Goal: Information Seeking & Learning: Learn about a topic

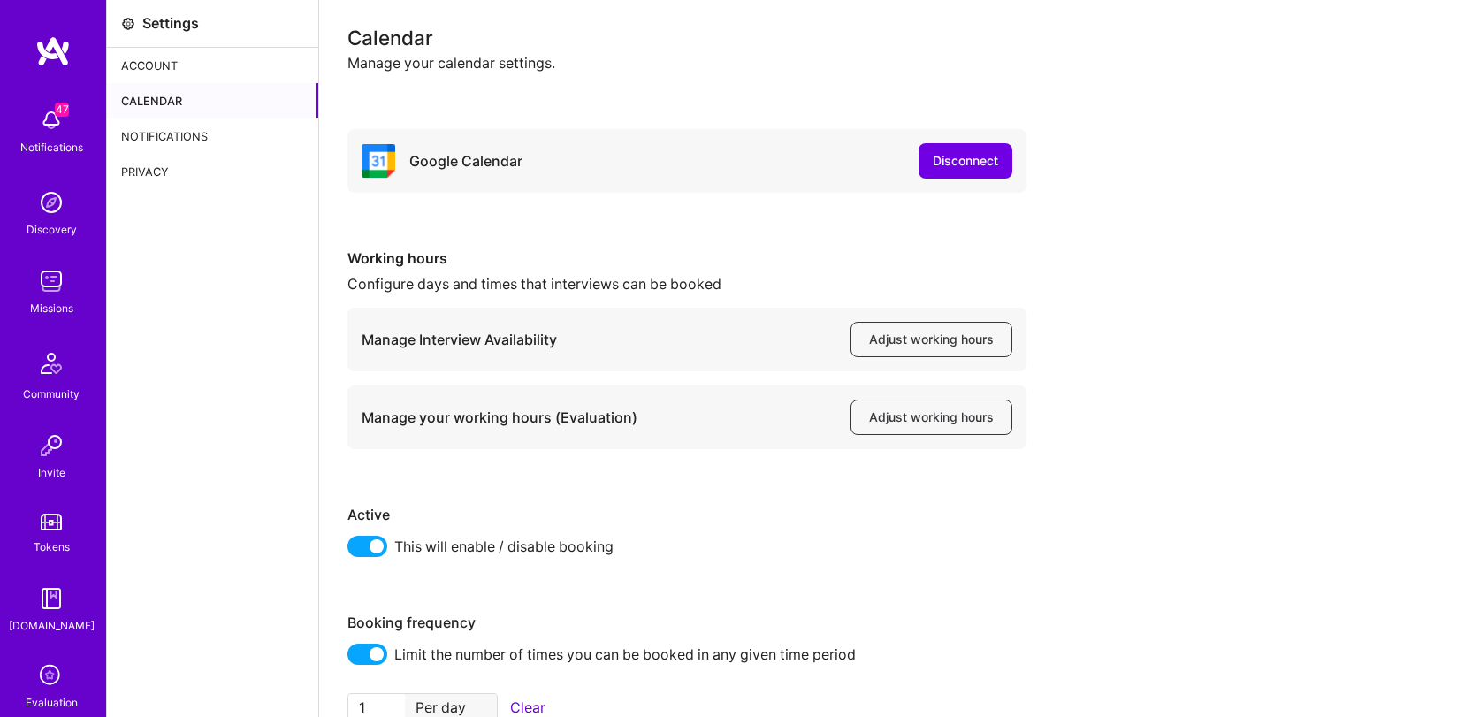
click at [155, 106] on div "Calendar" at bounding box center [212, 100] width 211 height 35
click at [207, 137] on div "Notifications" at bounding box center [212, 135] width 211 height 35
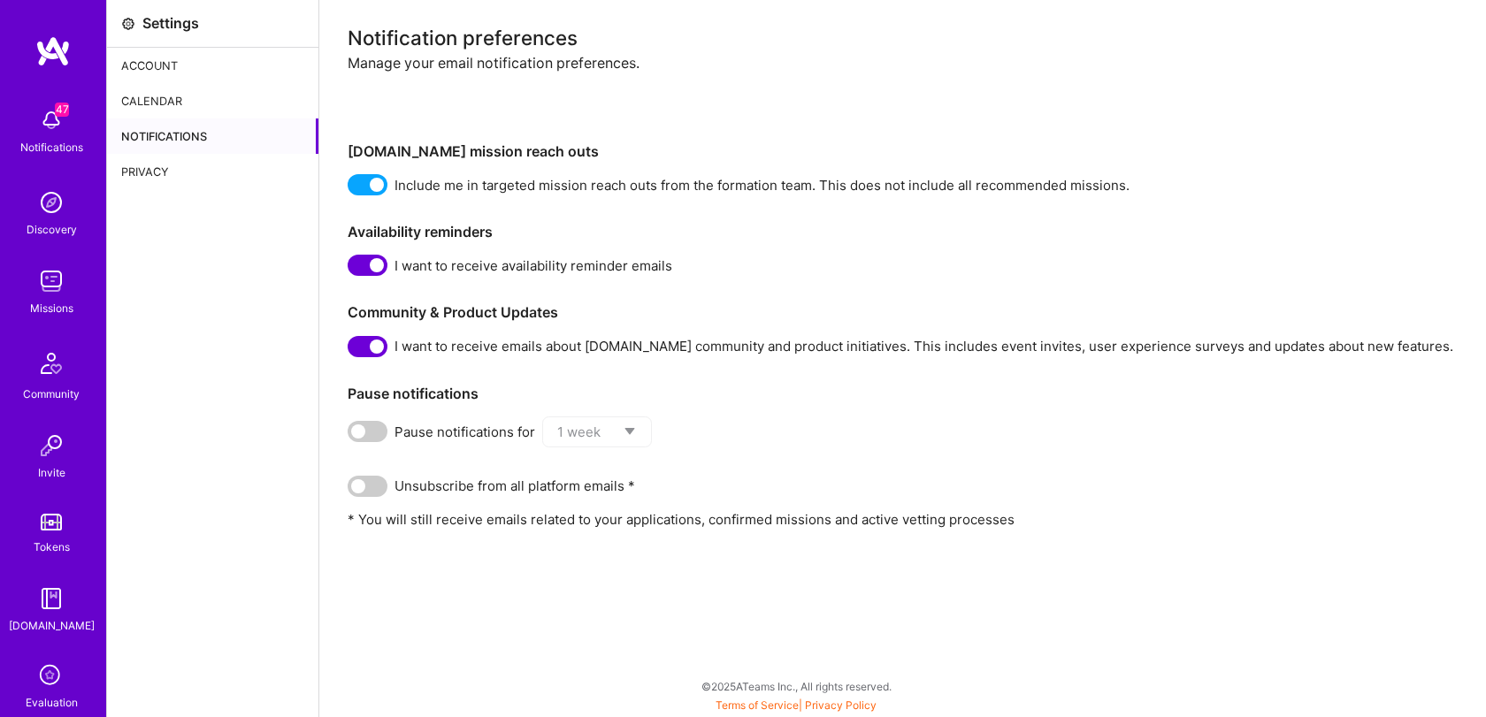
click at [195, 65] on div "Account" at bounding box center [212, 65] width 211 height 35
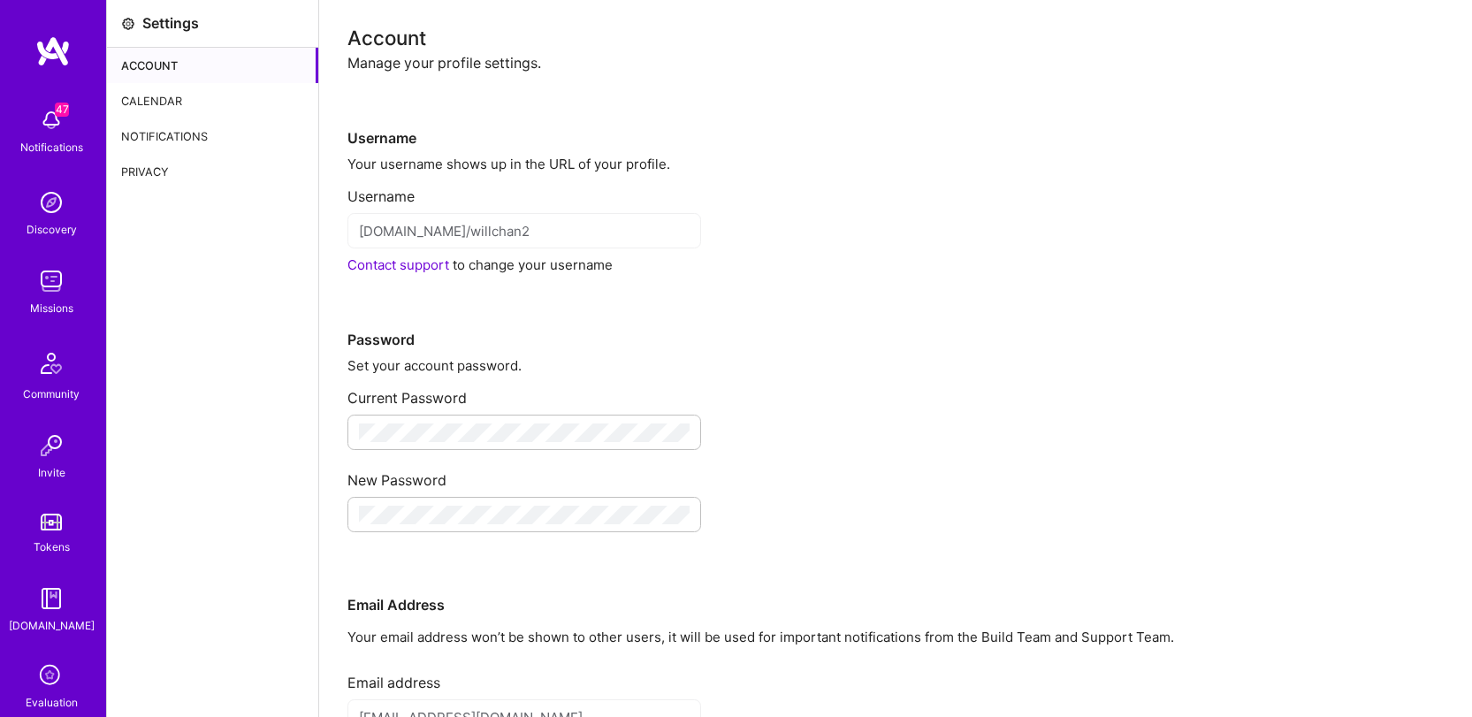
click at [139, 164] on div "Privacy" at bounding box center [212, 171] width 211 height 35
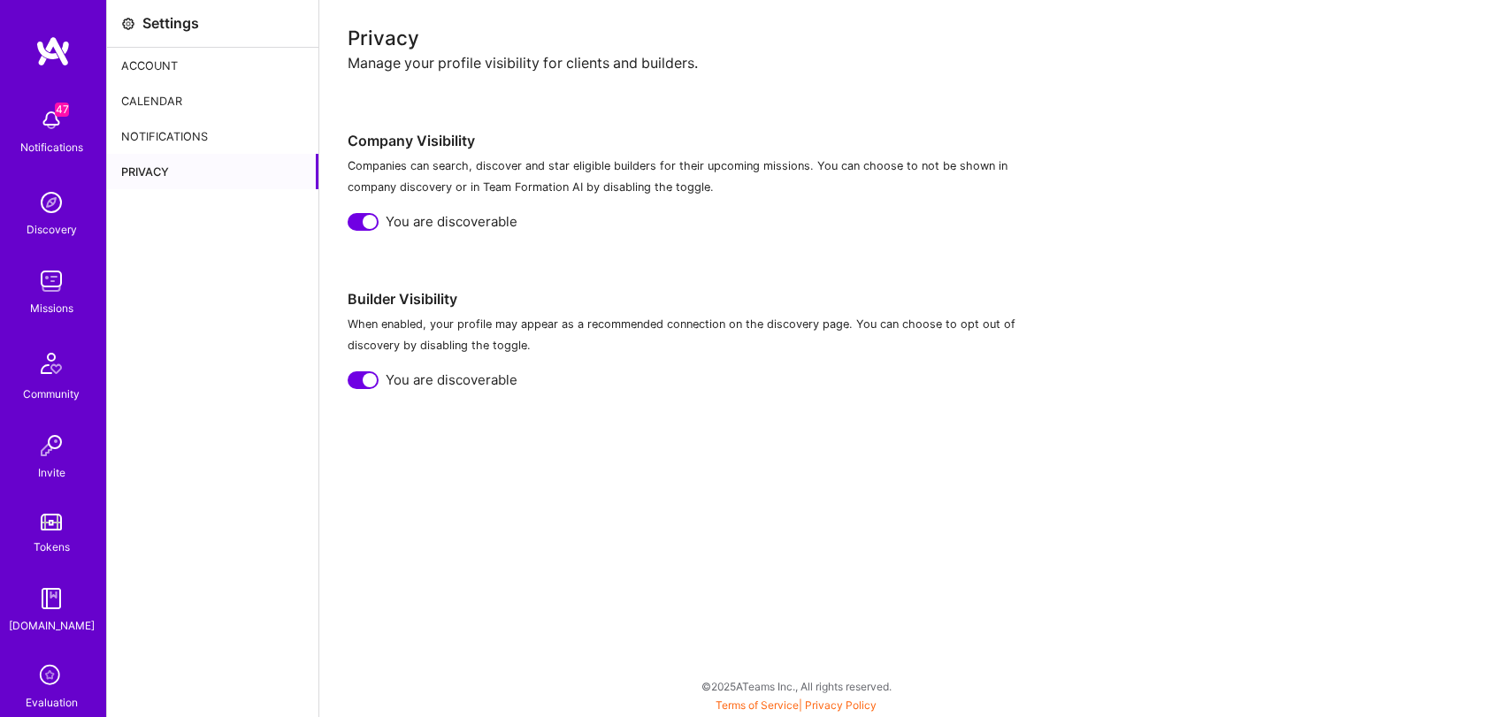
click at [181, 135] on div "Notifications" at bounding box center [212, 135] width 211 height 35
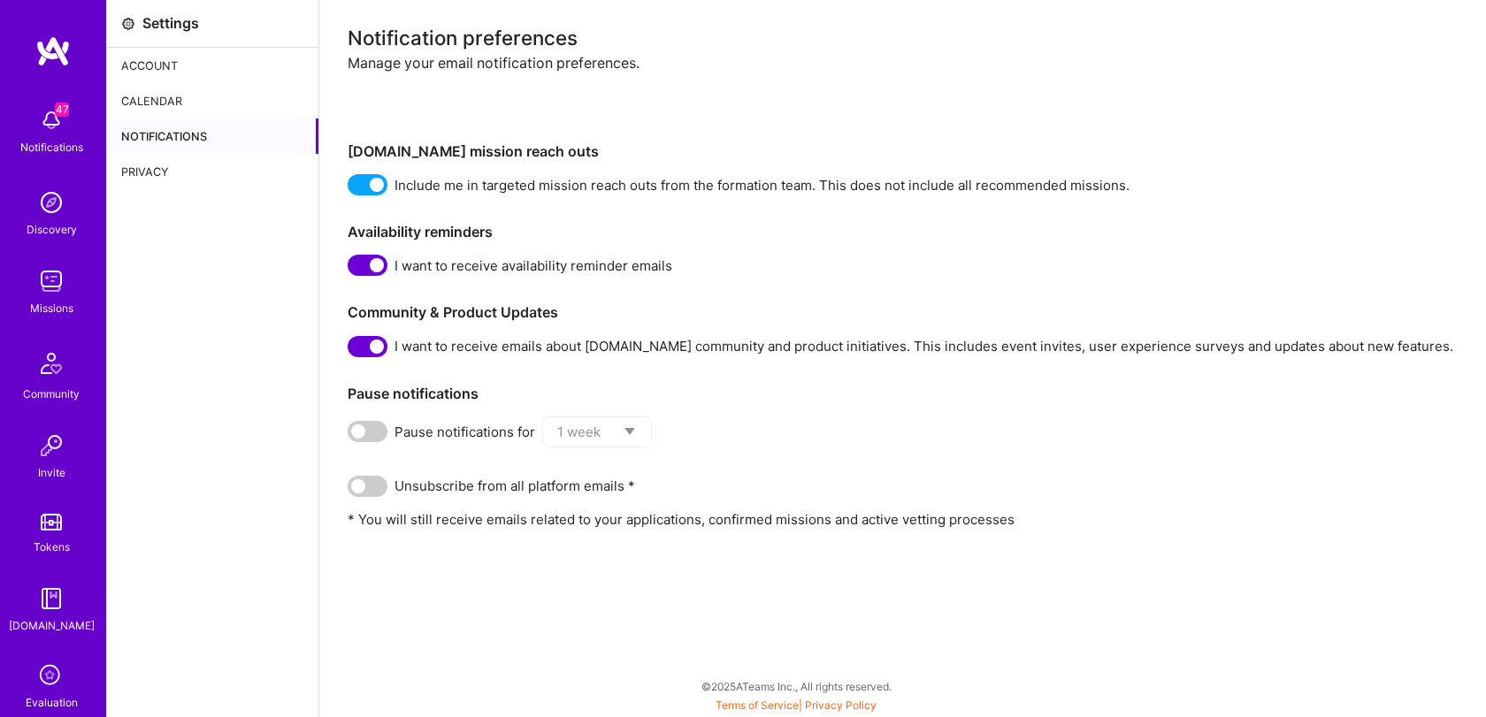
click at [181, 104] on div "Calendar" at bounding box center [212, 100] width 211 height 35
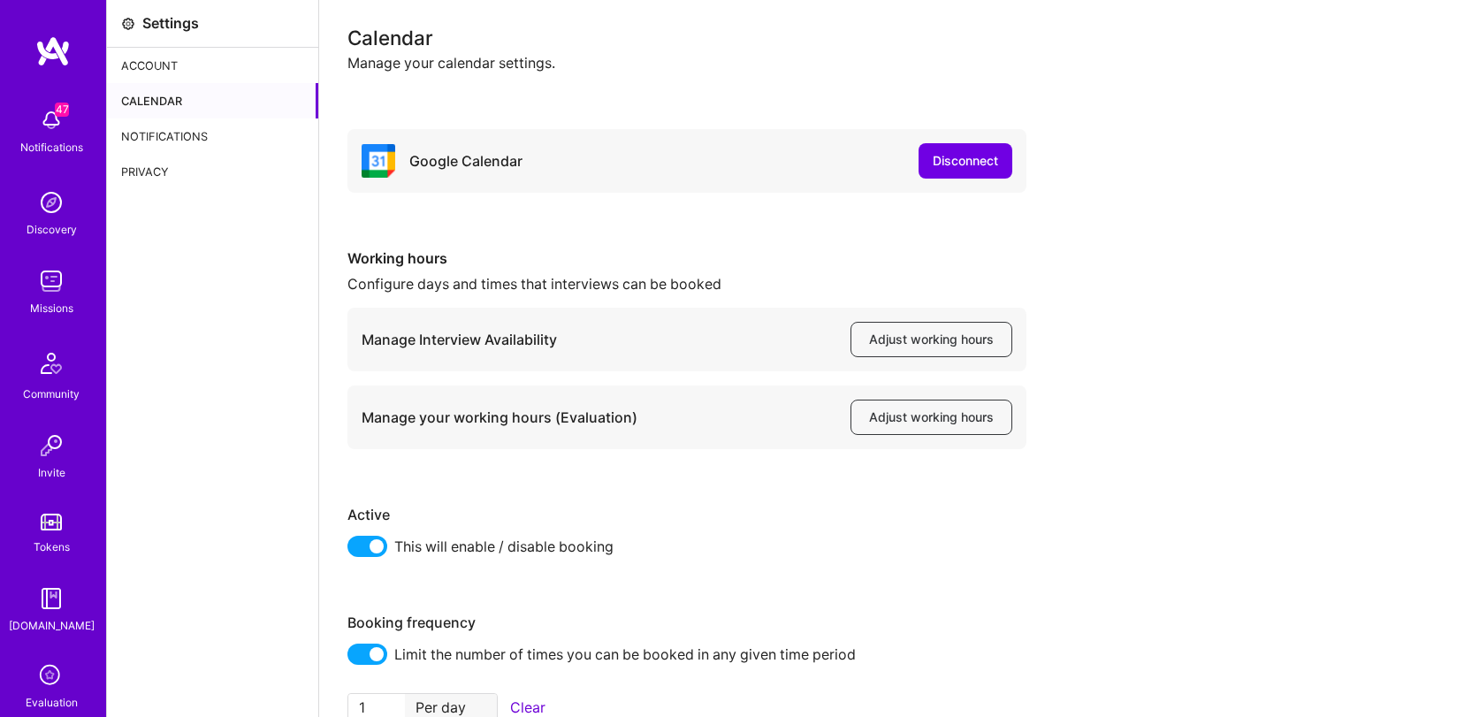
click at [179, 54] on div "Account" at bounding box center [212, 65] width 211 height 35
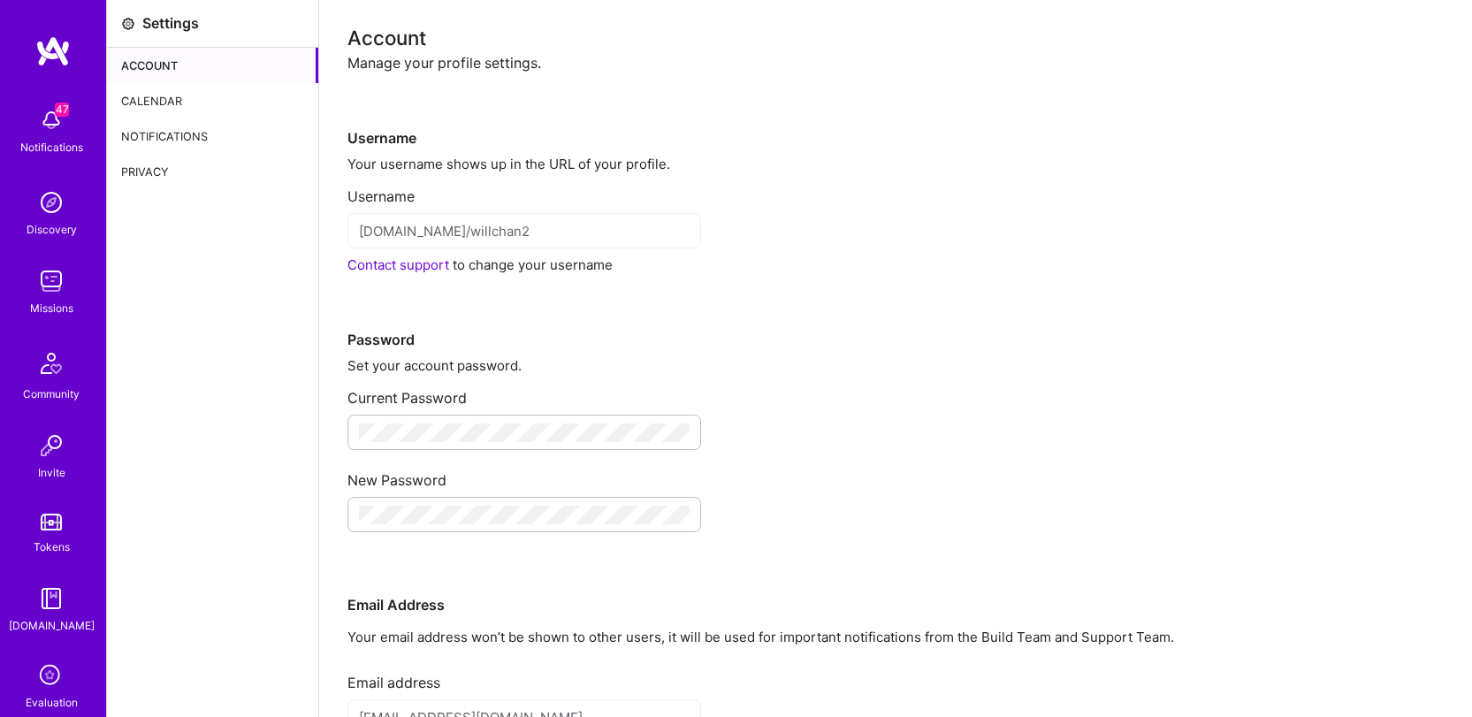
click at [34, 676] on icon at bounding box center [51, 677] width 34 height 34
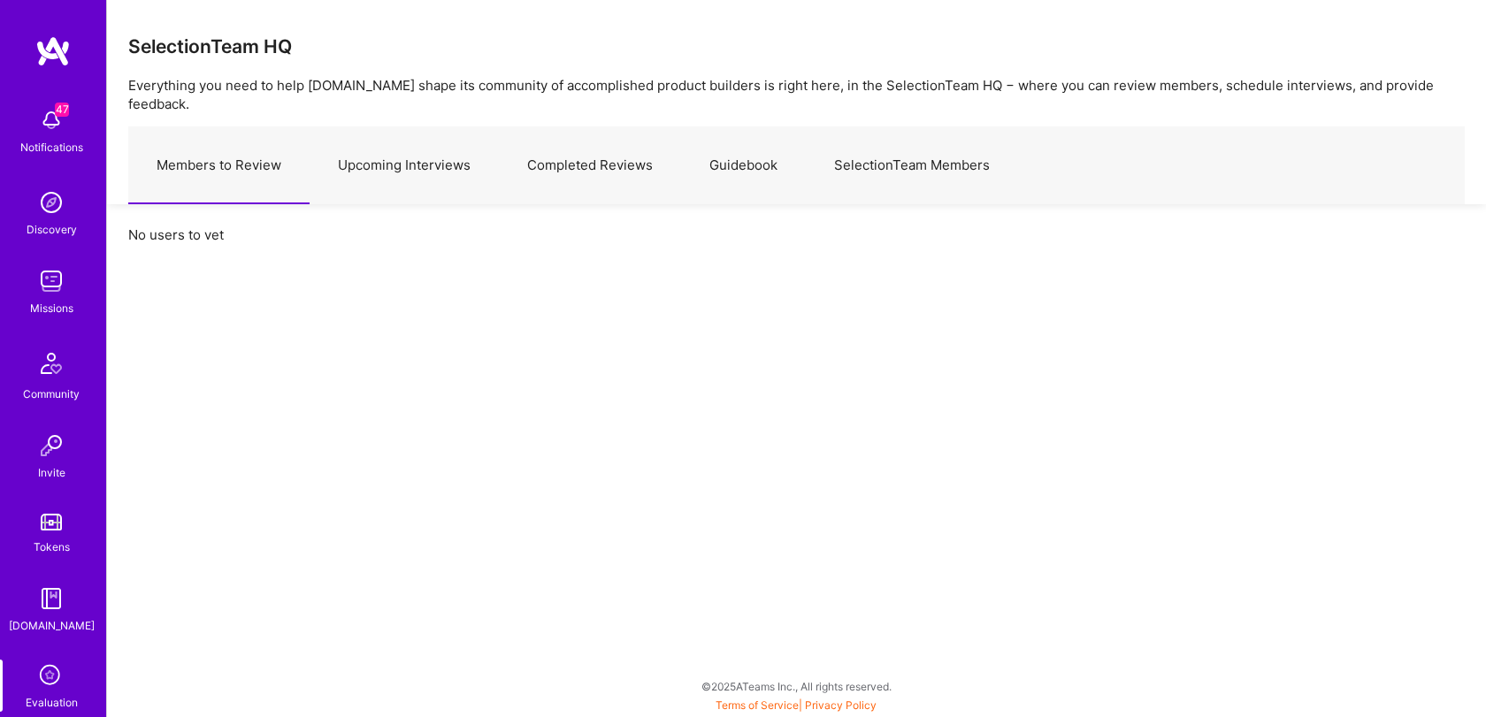
click at [407, 160] on link "Upcoming Interviews" at bounding box center [404, 165] width 189 height 77
click at [595, 161] on link "Completed Reviews" at bounding box center [590, 165] width 182 height 77
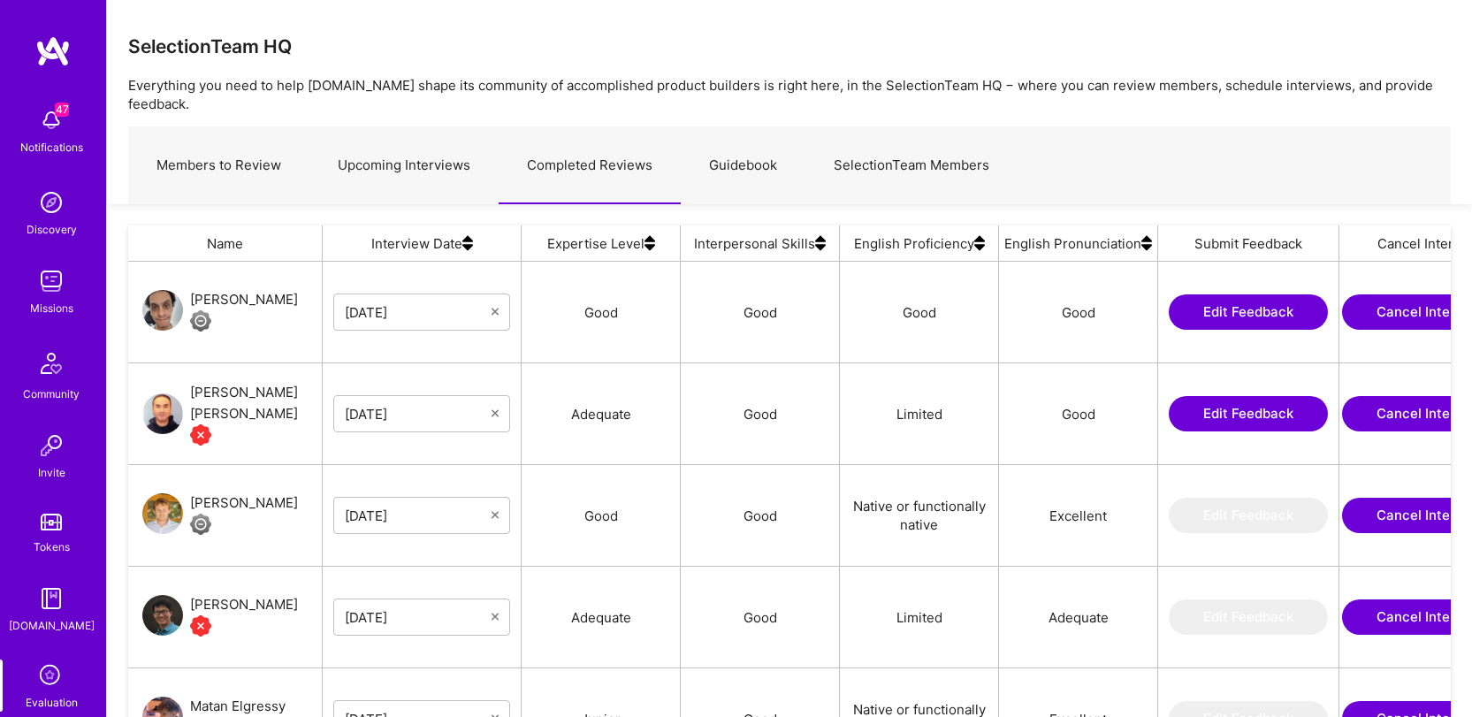
scroll to position [518, 1310]
click at [50, 280] on img at bounding box center [51, 281] width 35 height 35
click at [1266, 294] on button "Edit Feedback" at bounding box center [1248, 311] width 159 height 35
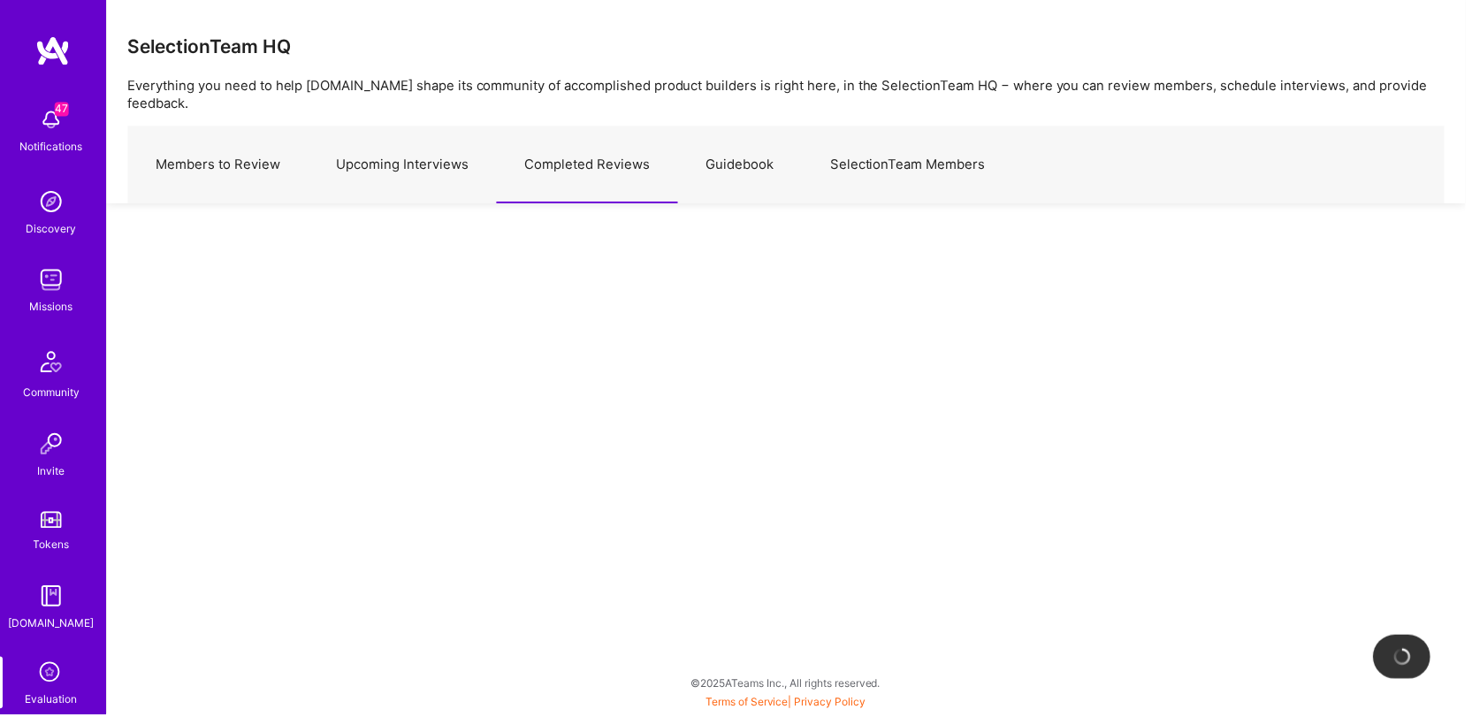
click at [198, 139] on link "Members to Review" at bounding box center [218, 165] width 181 height 77
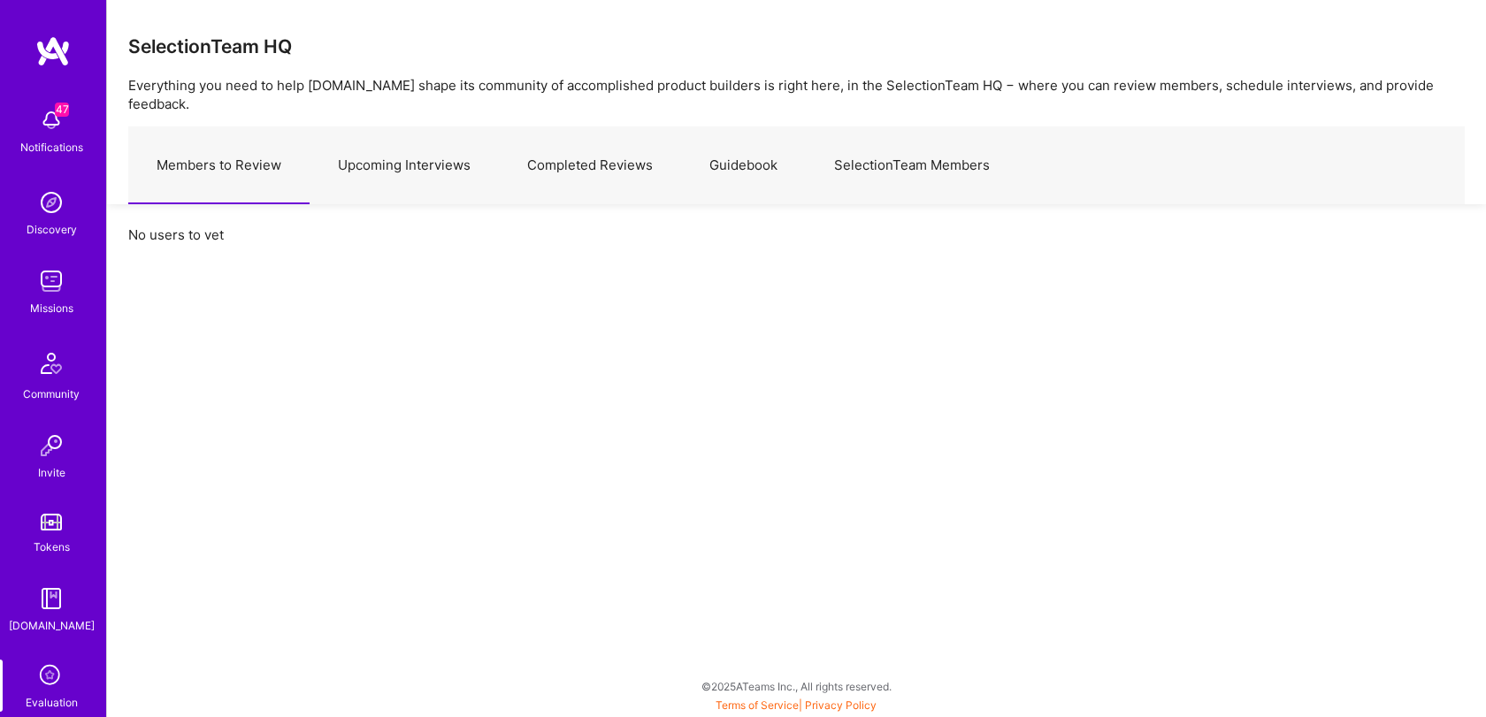
click at [56, 193] on img at bounding box center [51, 202] width 35 height 35
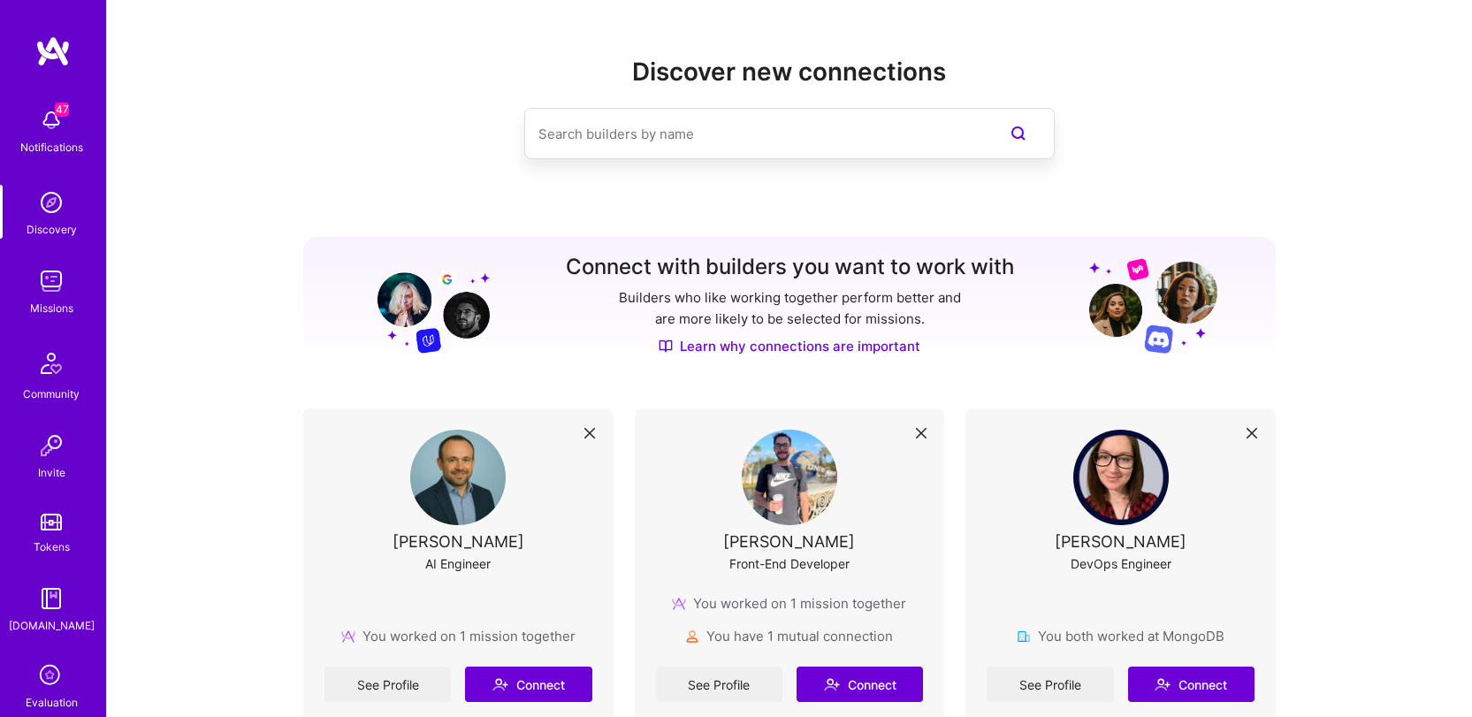
click at [57, 110] on span "47" at bounding box center [62, 110] width 14 height 14
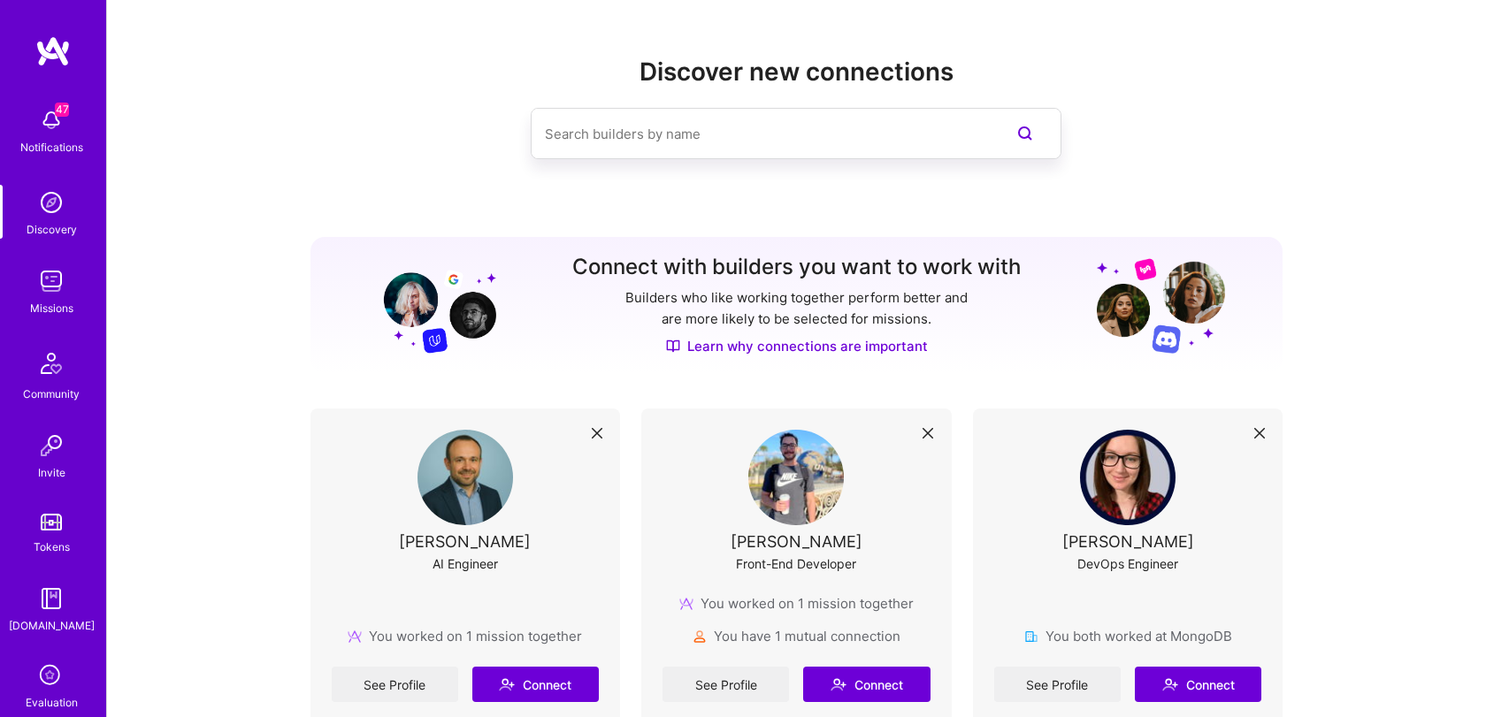
click at [57, 121] on div "47 Notifications Discovery Missions Community Invite Tokens [DOMAIN_NAME] Evalu…" at bounding box center [53, 405] width 106 height 613
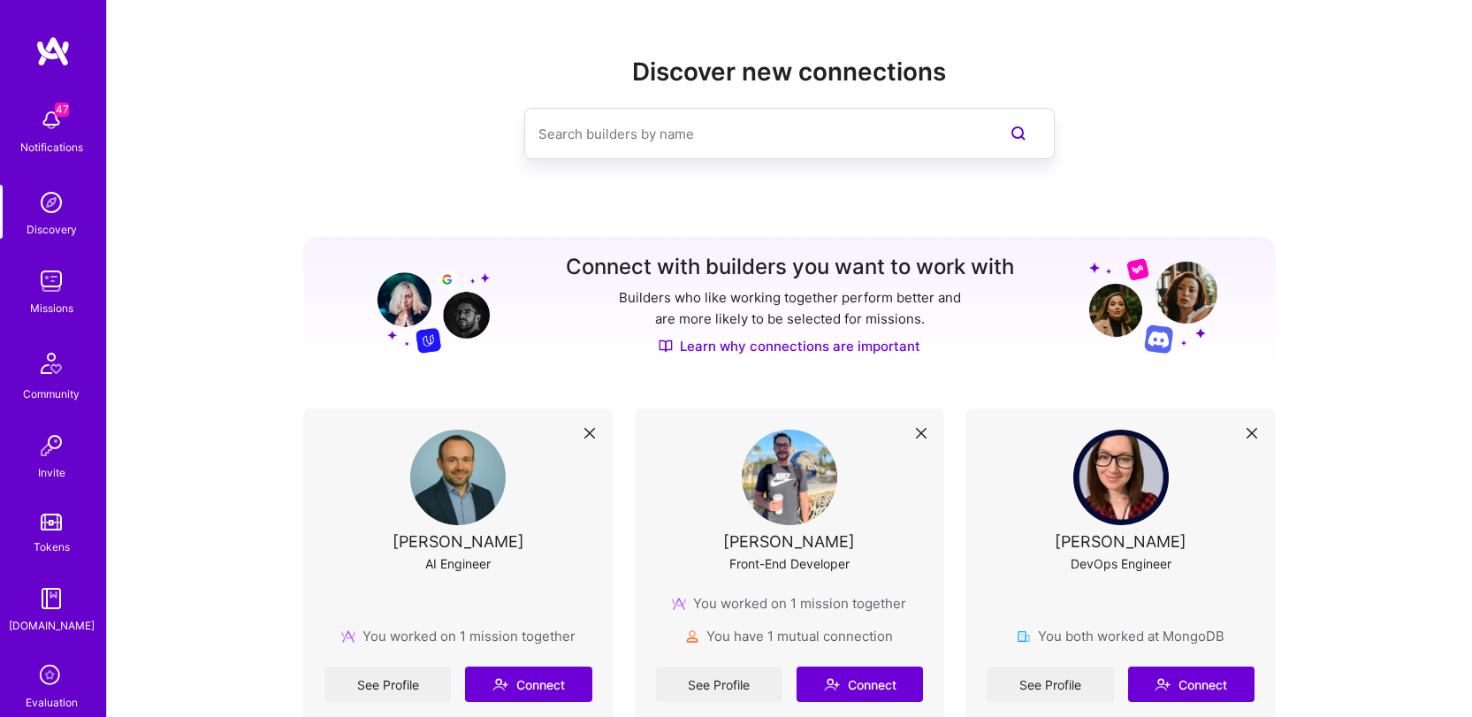
click at [34, 118] on img at bounding box center [51, 120] width 35 height 35
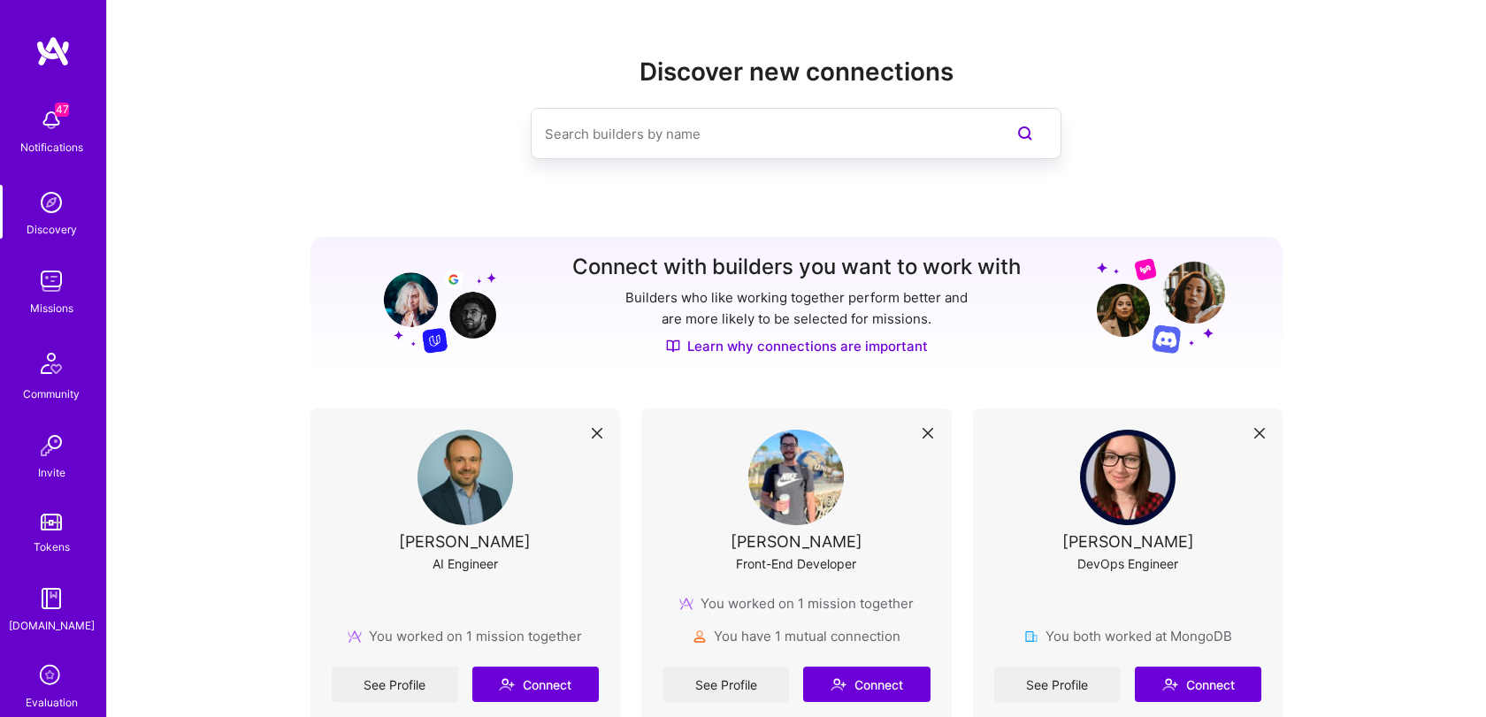
click at [41, 135] on div "47 Notifications Discovery Missions Community Invite Tokens [DOMAIN_NAME] Evalu…" at bounding box center [53, 405] width 106 height 613
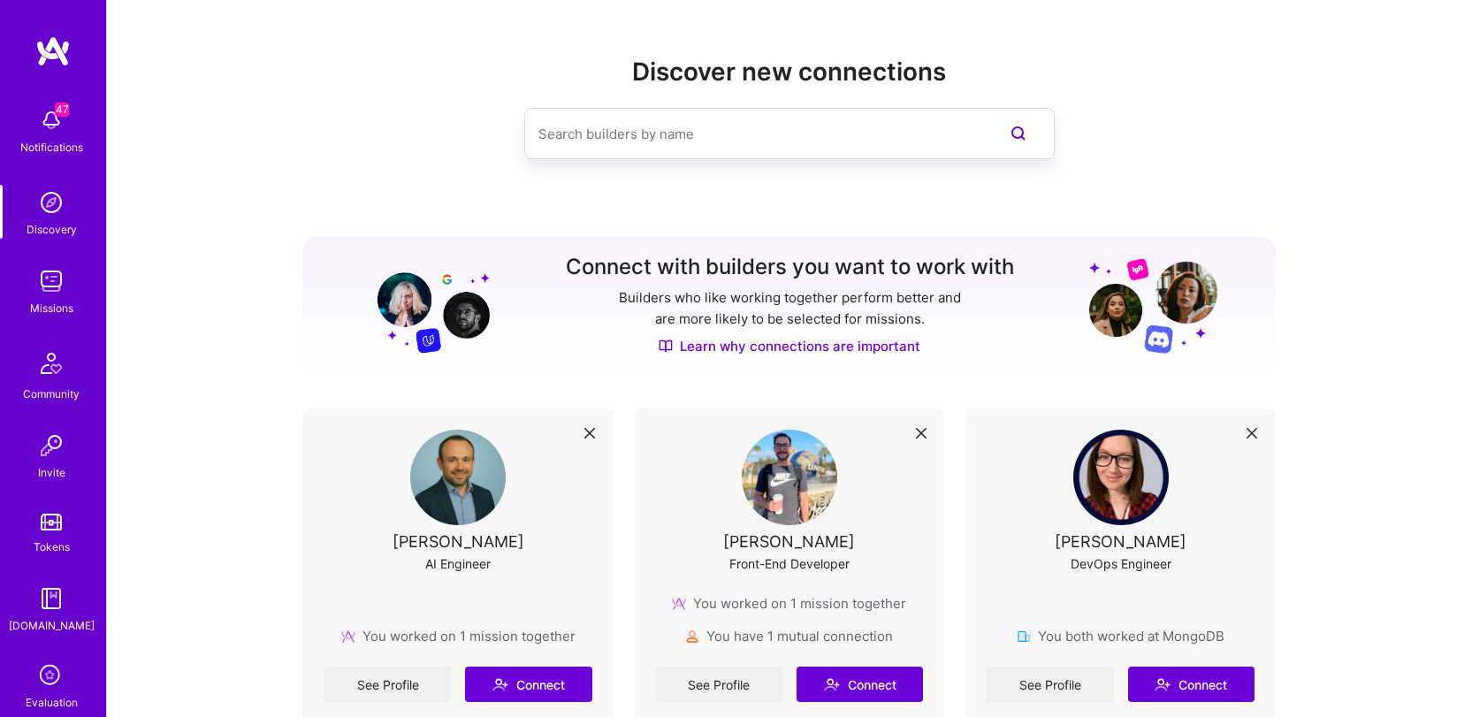
click at [58, 284] on img at bounding box center [51, 281] width 35 height 35
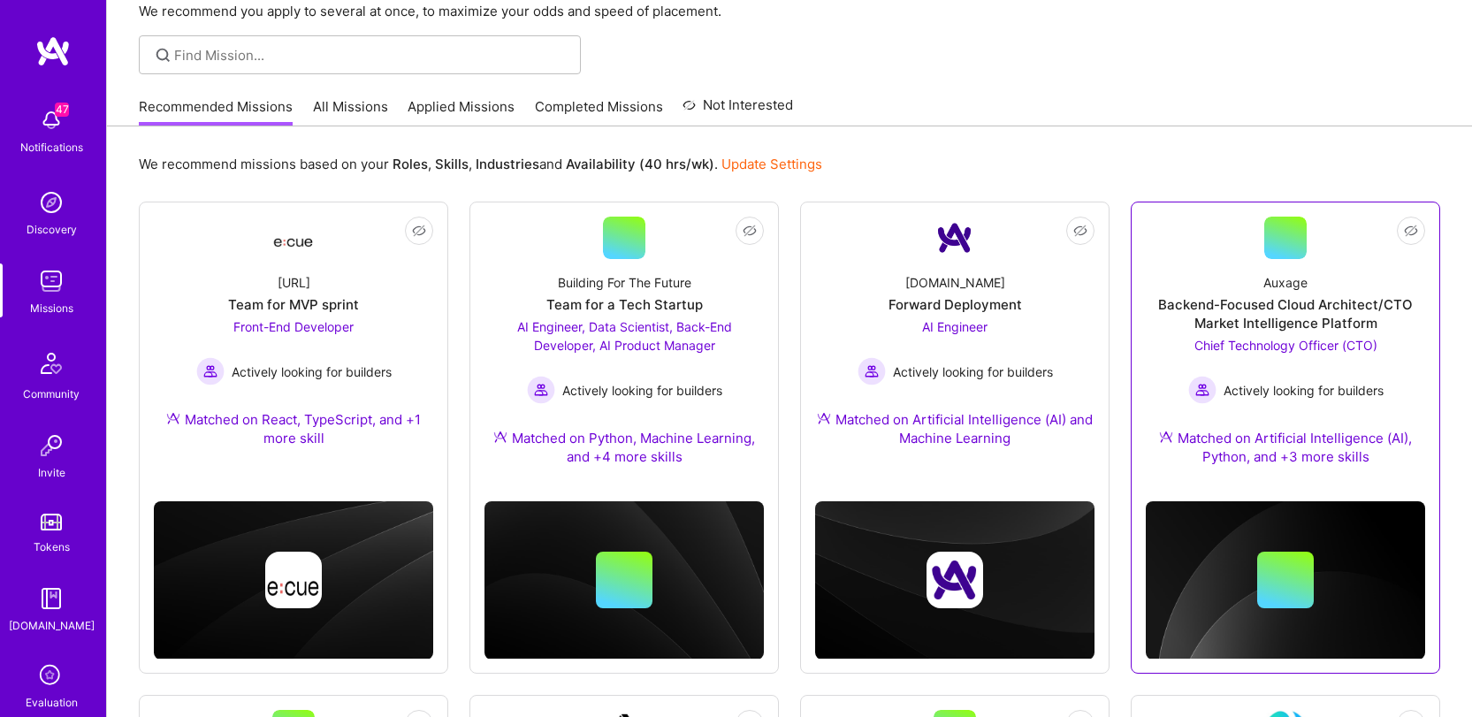
scroll to position [123, 0]
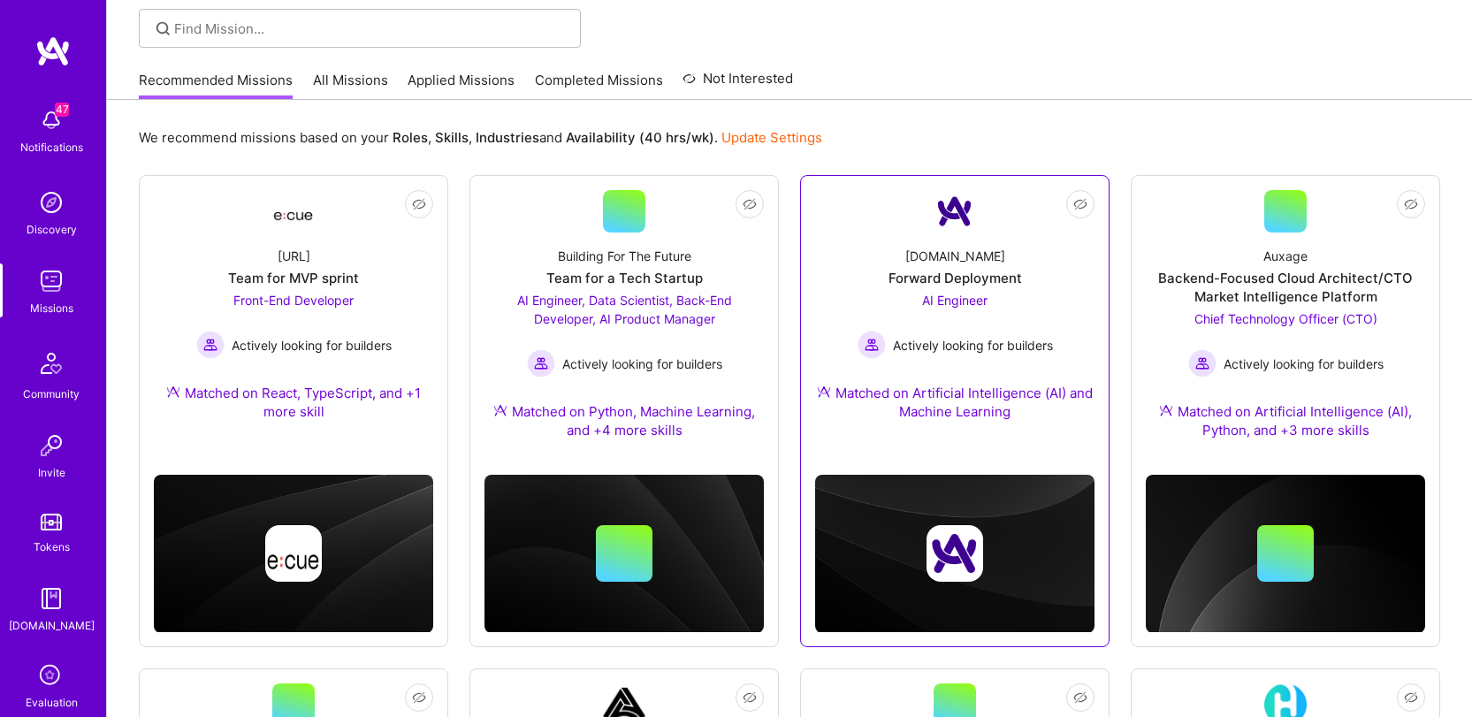
click at [967, 279] on div "Forward Deployment" at bounding box center [956, 278] width 134 height 19
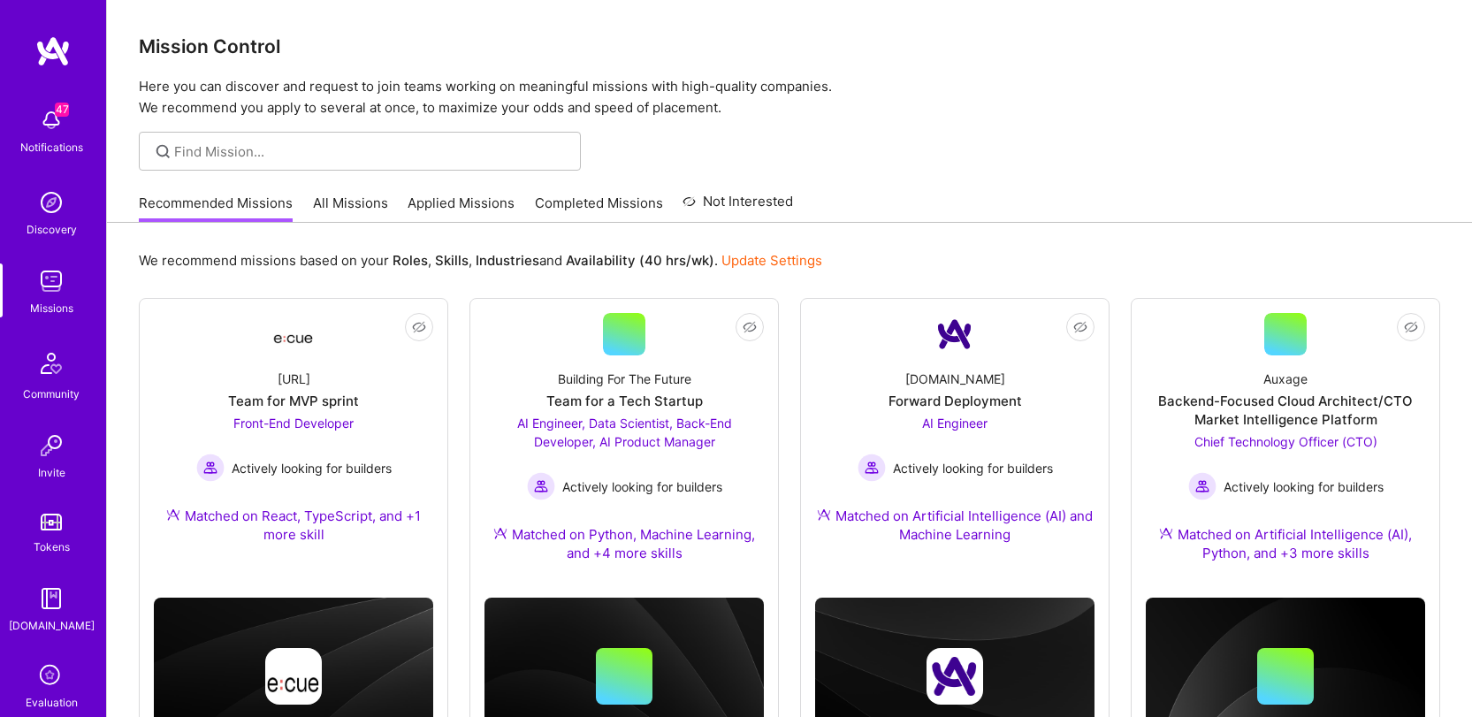
scroll to position [262, 0]
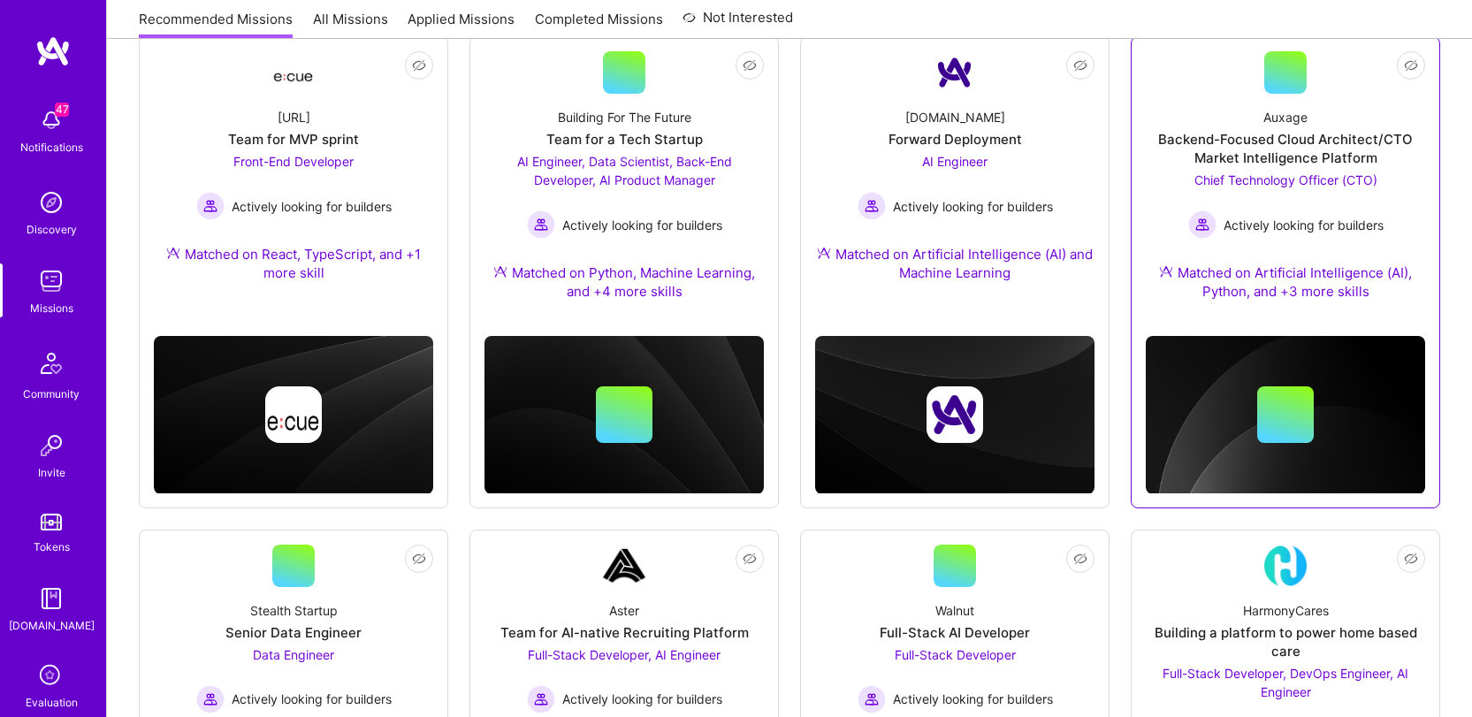
click at [1263, 155] on div "Backend-Focused Cloud Architect/CTO Market Intelligence Platform" at bounding box center [1285, 148] width 279 height 37
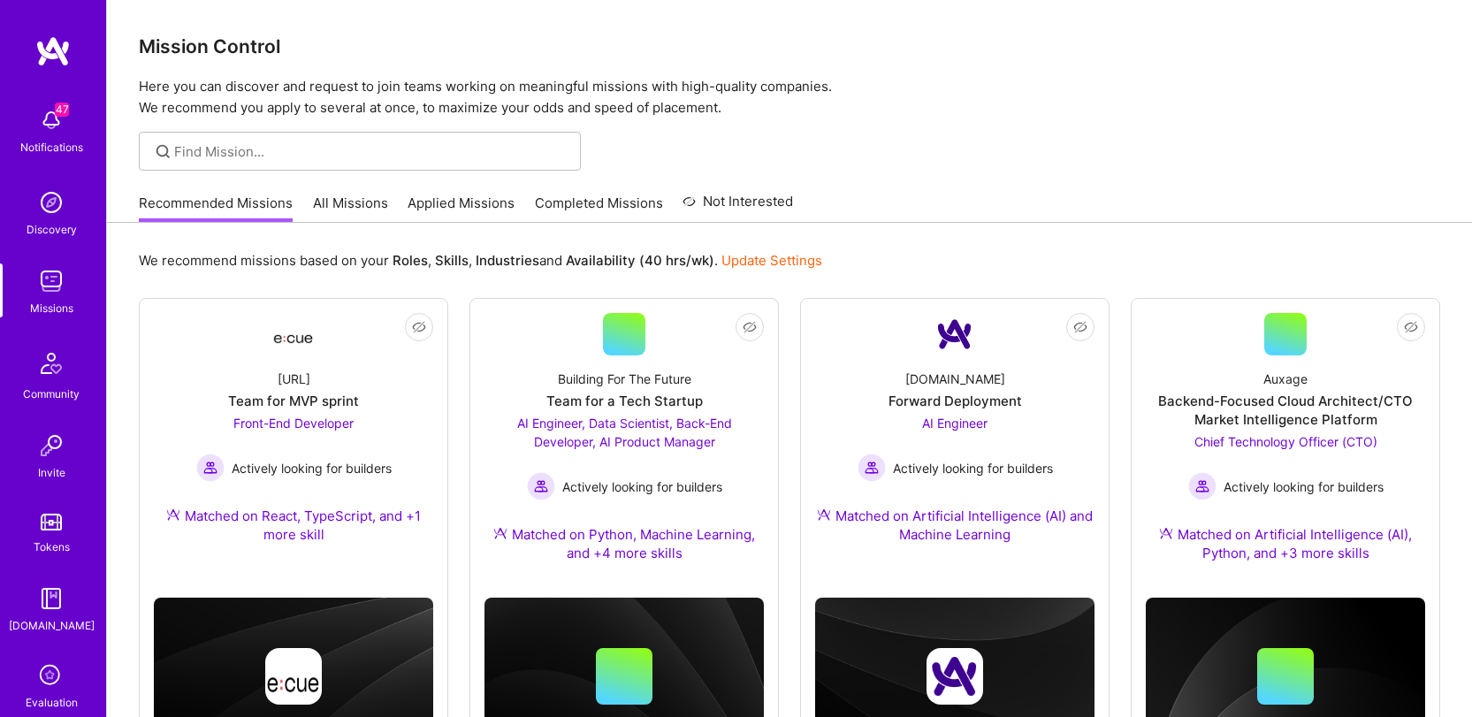
scroll to position [262, 0]
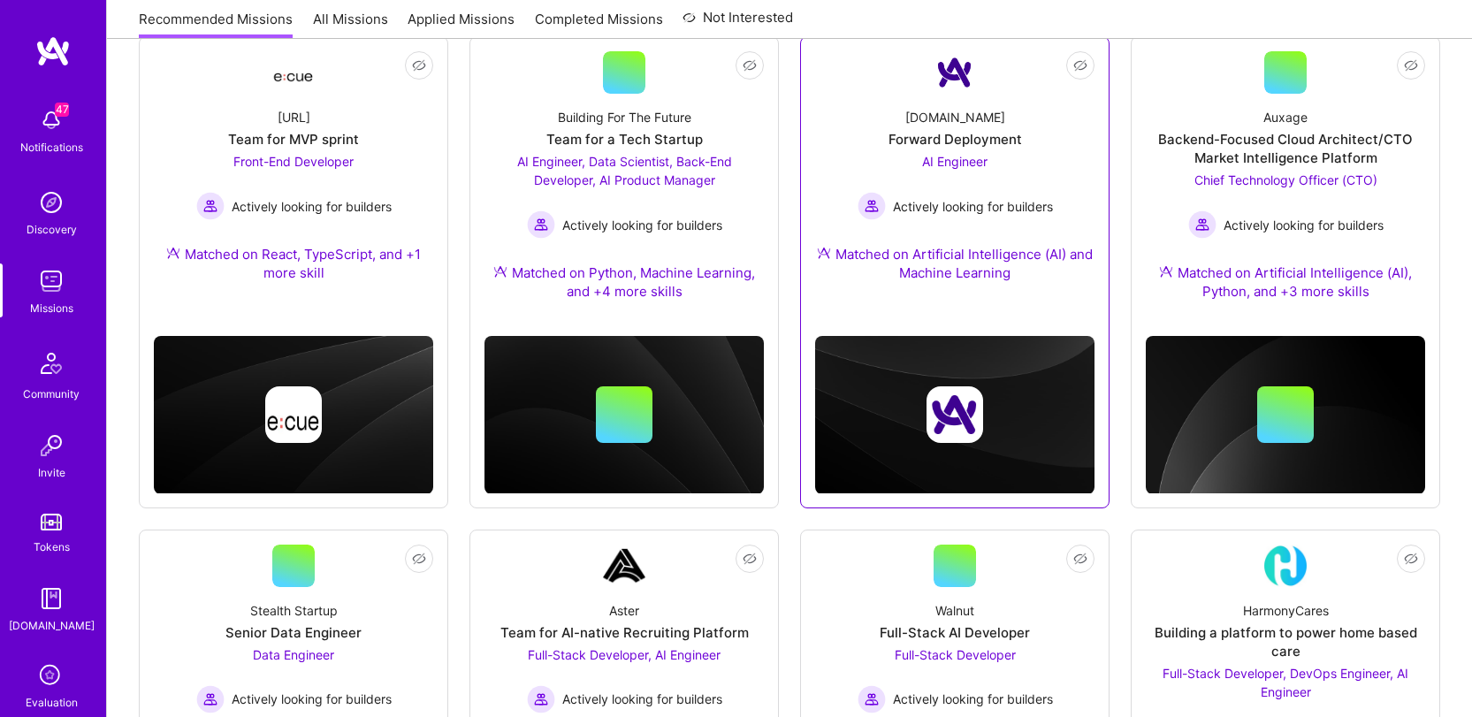
click at [908, 115] on div "[DOMAIN_NAME] Forward Deployment AI Engineer Actively looking for builders Matc…" at bounding box center [954, 199] width 279 height 210
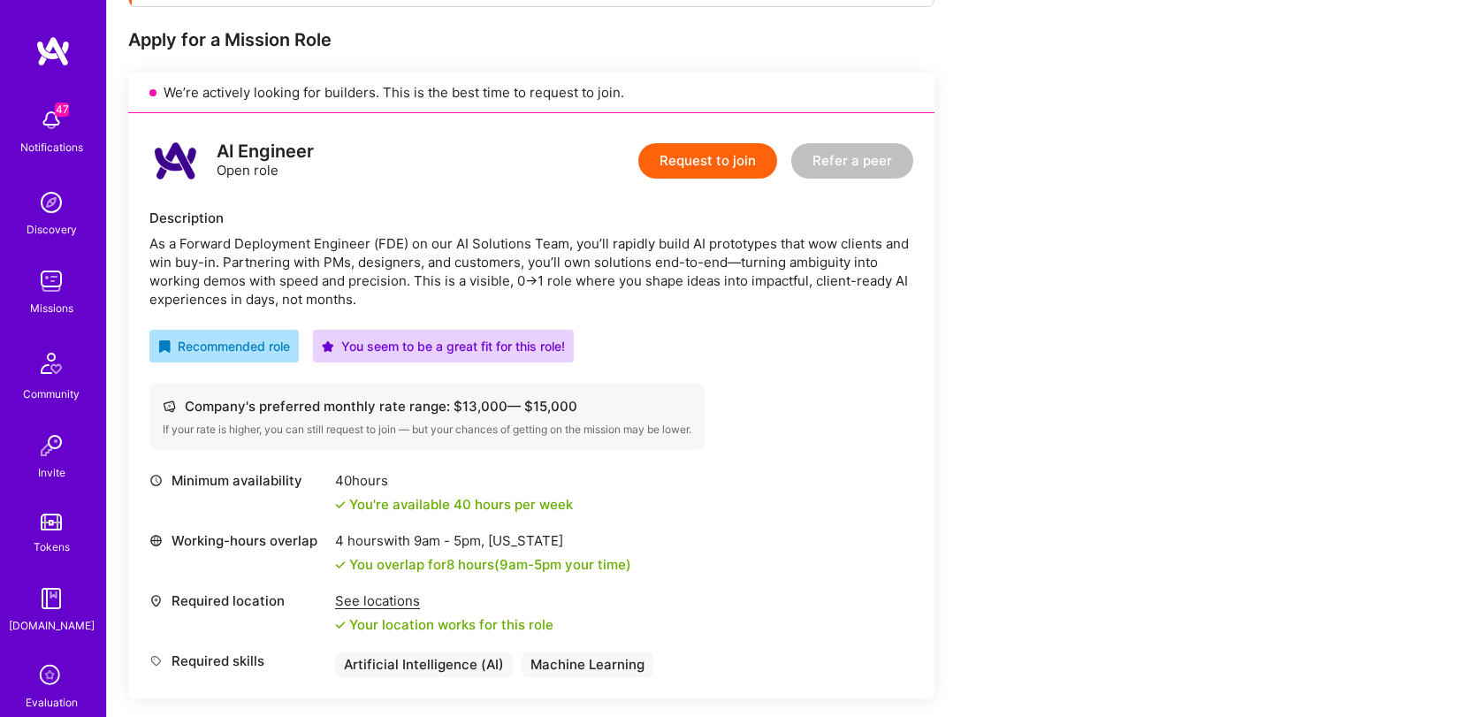
scroll to position [114, 0]
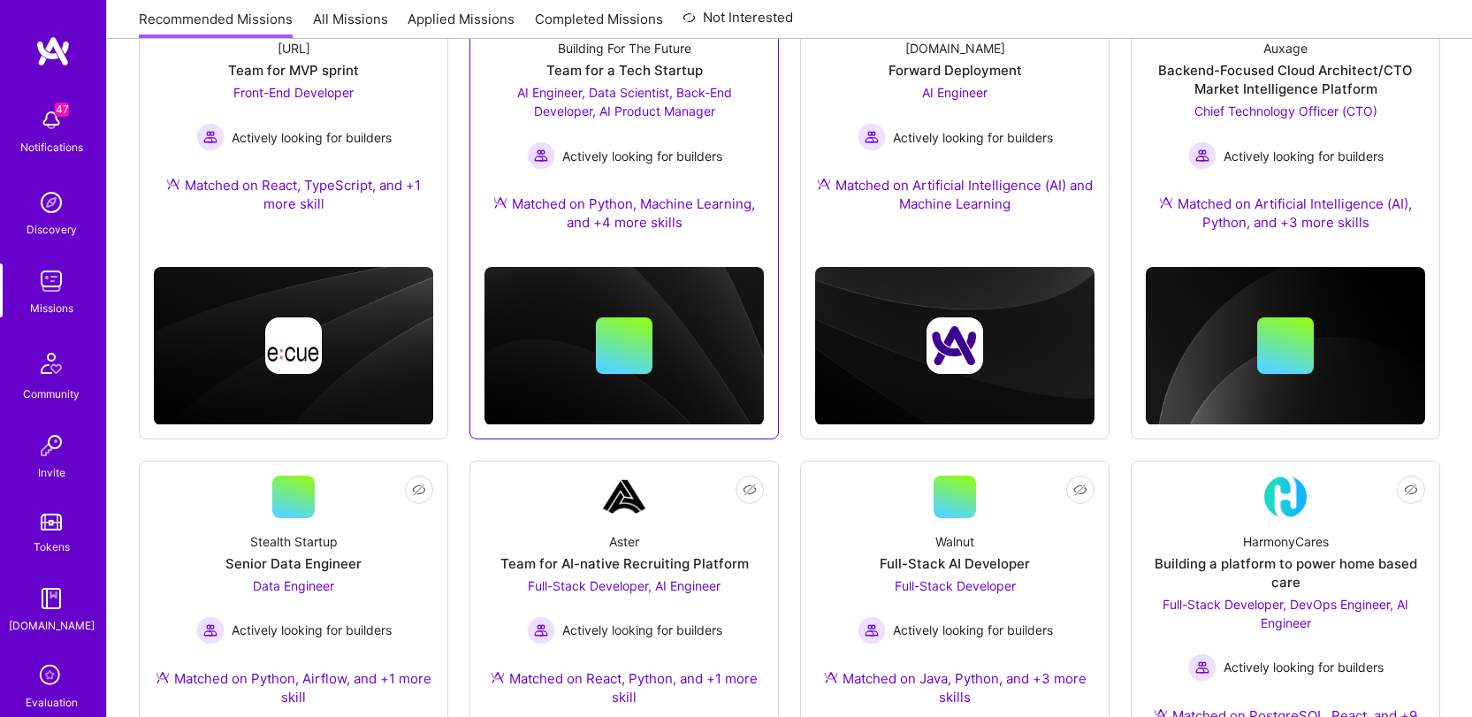
scroll to position [210, 0]
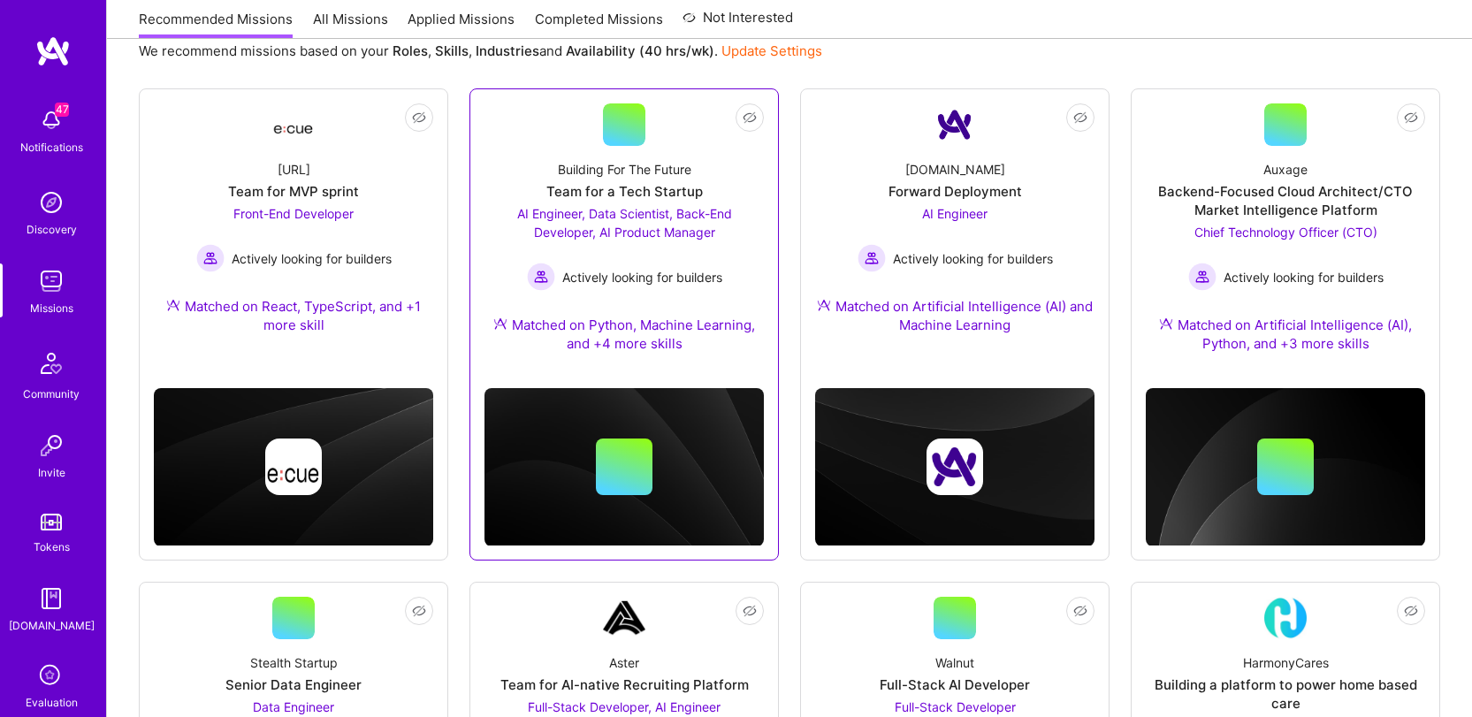
click at [607, 147] on div "Building For The Future Team for a Tech Startup AI Engineer, Data Scientist, Ba…" at bounding box center [624, 260] width 279 height 228
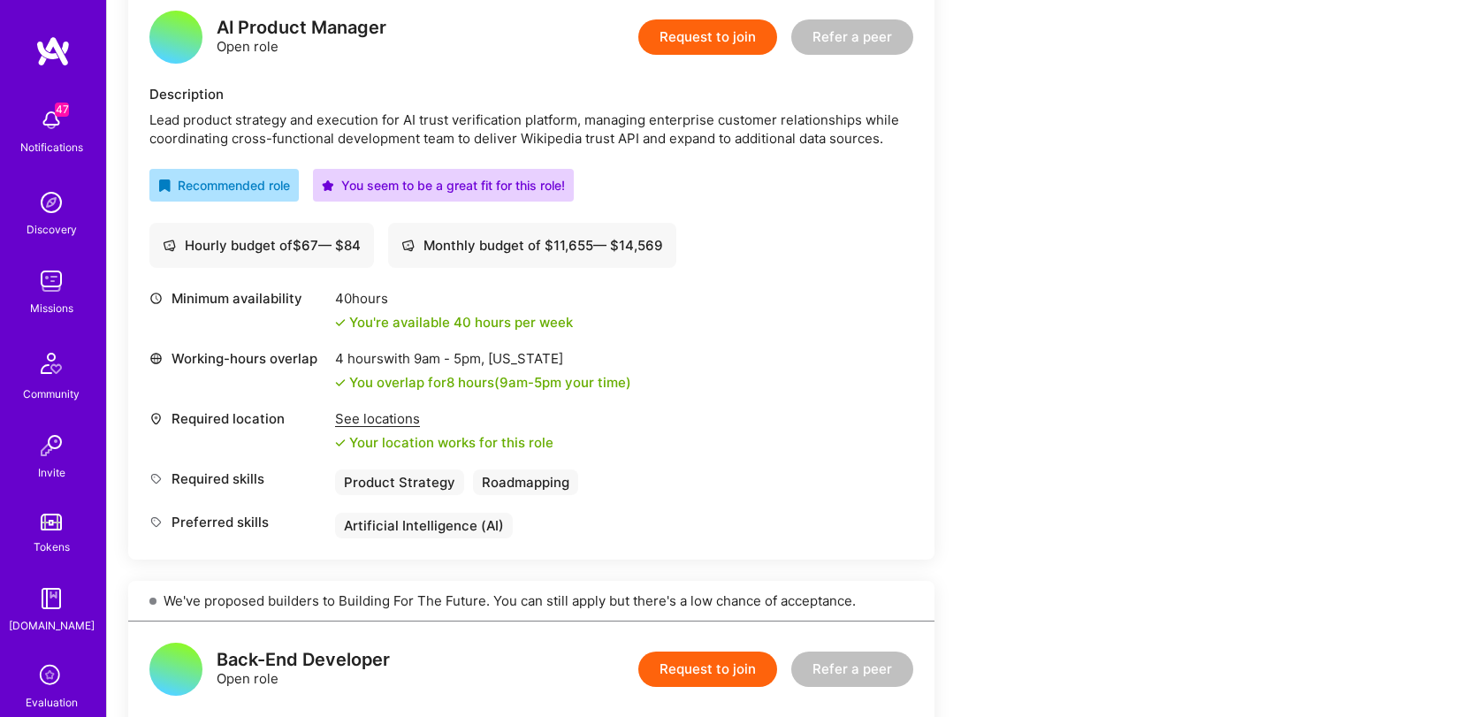
scroll to position [1708, 0]
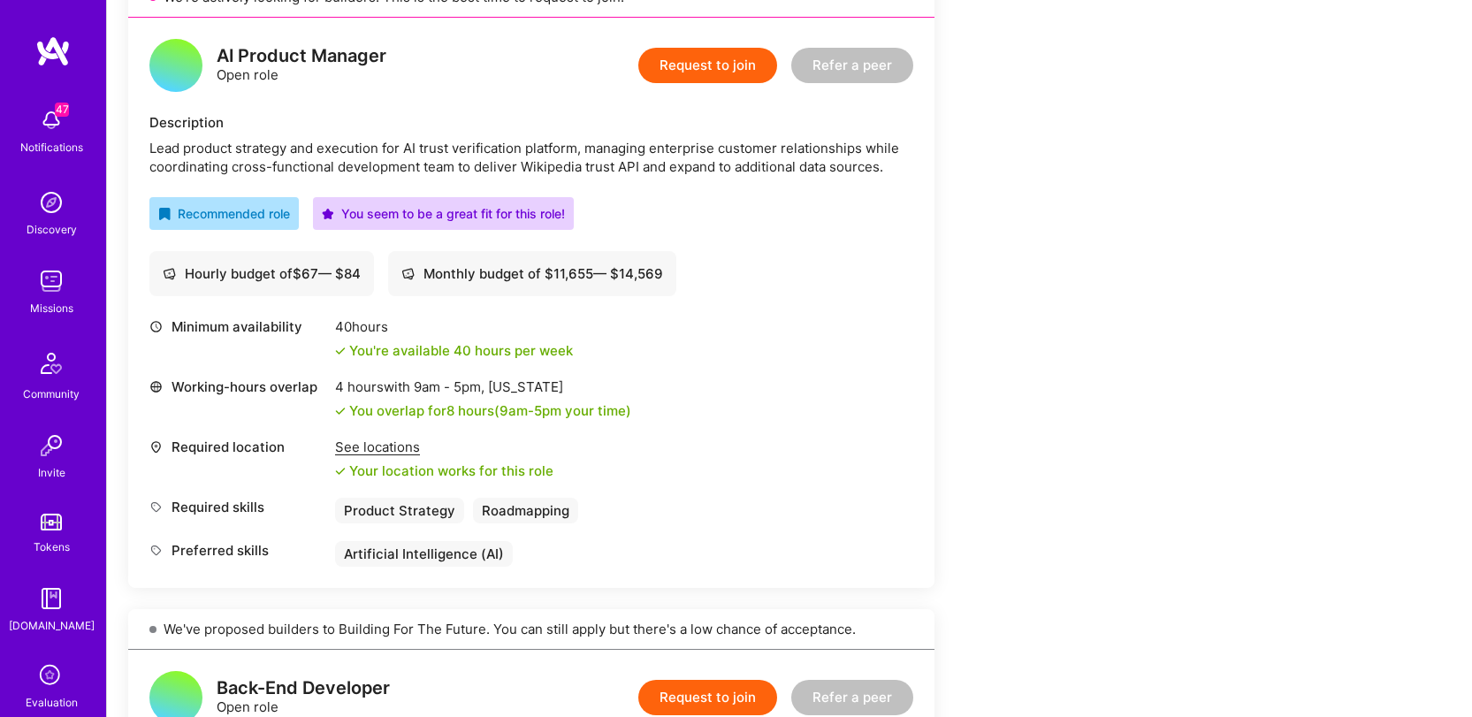
click at [501, 155] on div "Lead product strategy and execution for AI trust verification platform, managin…" at bounding box center [531, 157] width 764 height 37
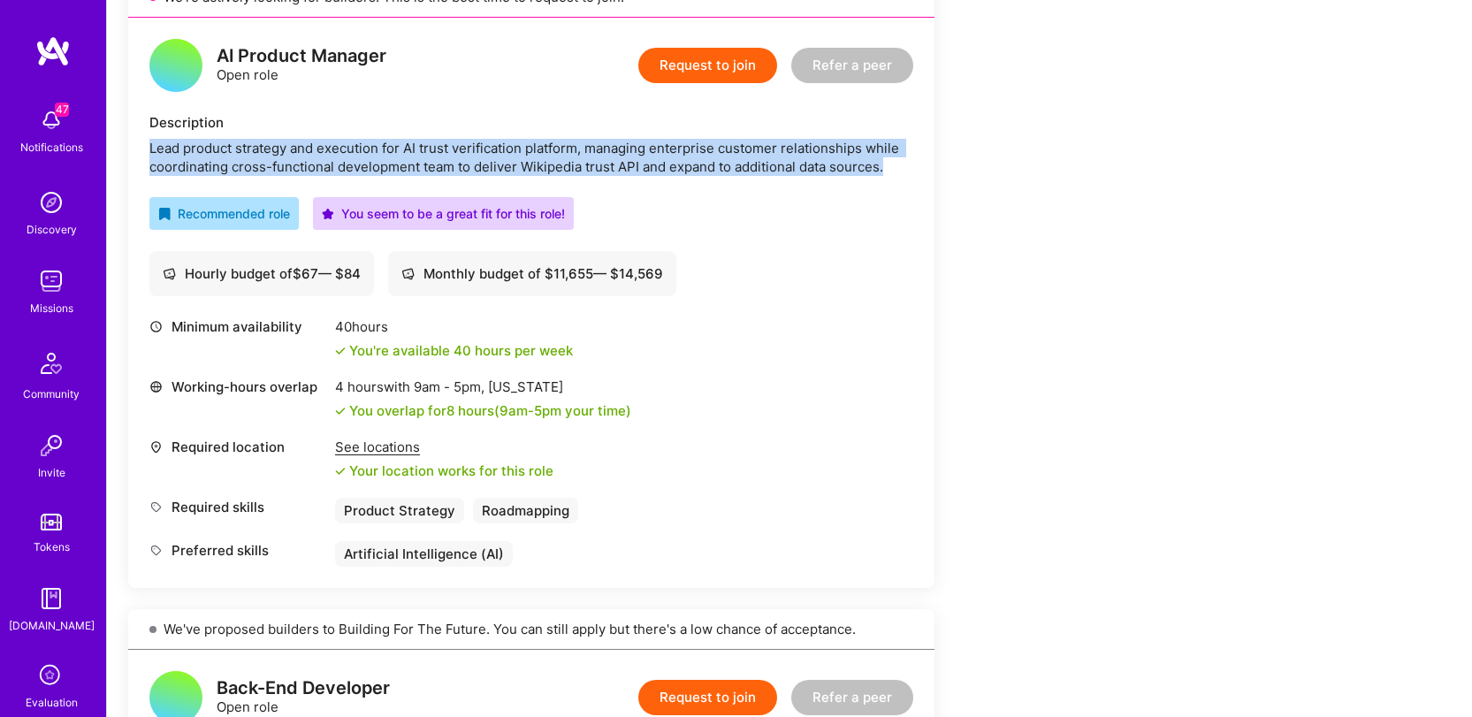
click at [501, 155] on div "Lead product strategy and execution for AI trust verification platform, managin…" at bounding box center [531, 157] width 764 height 37
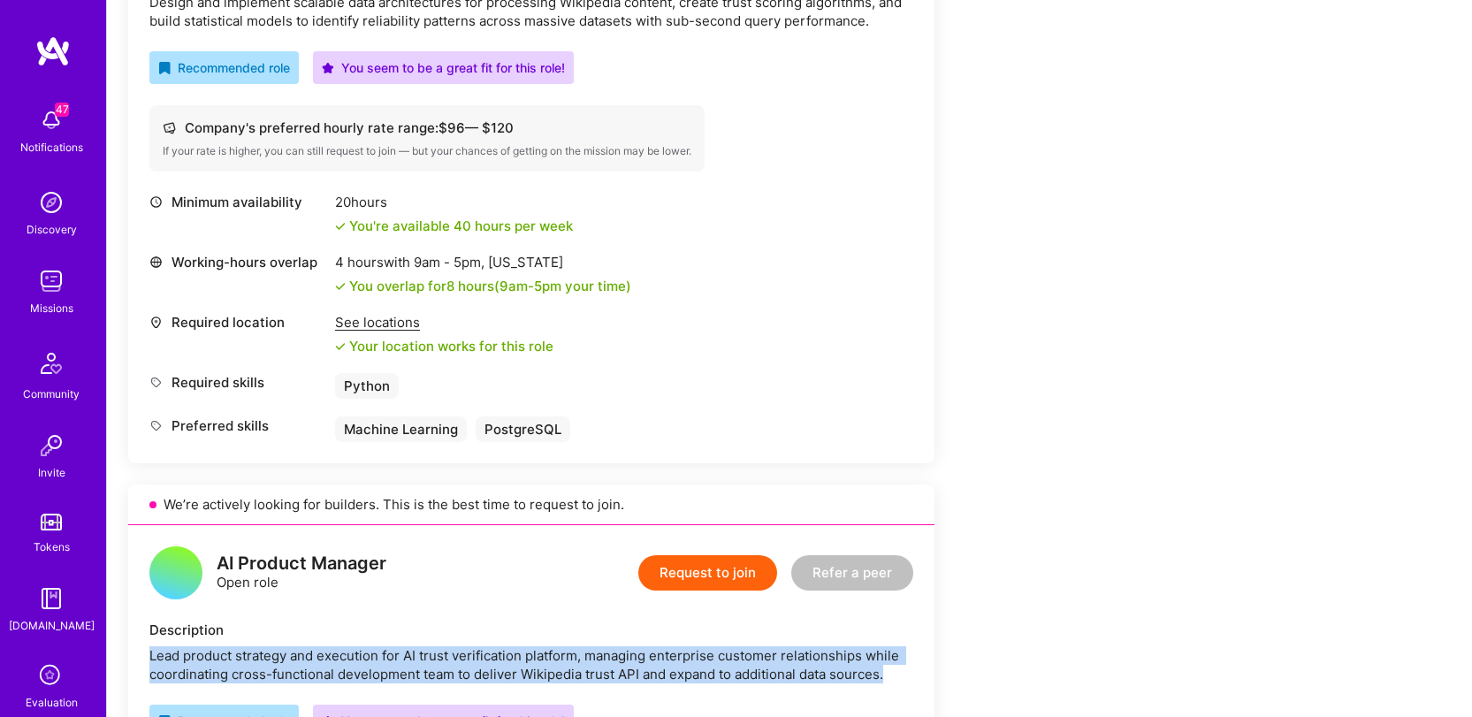
scroll to position [751, 0]
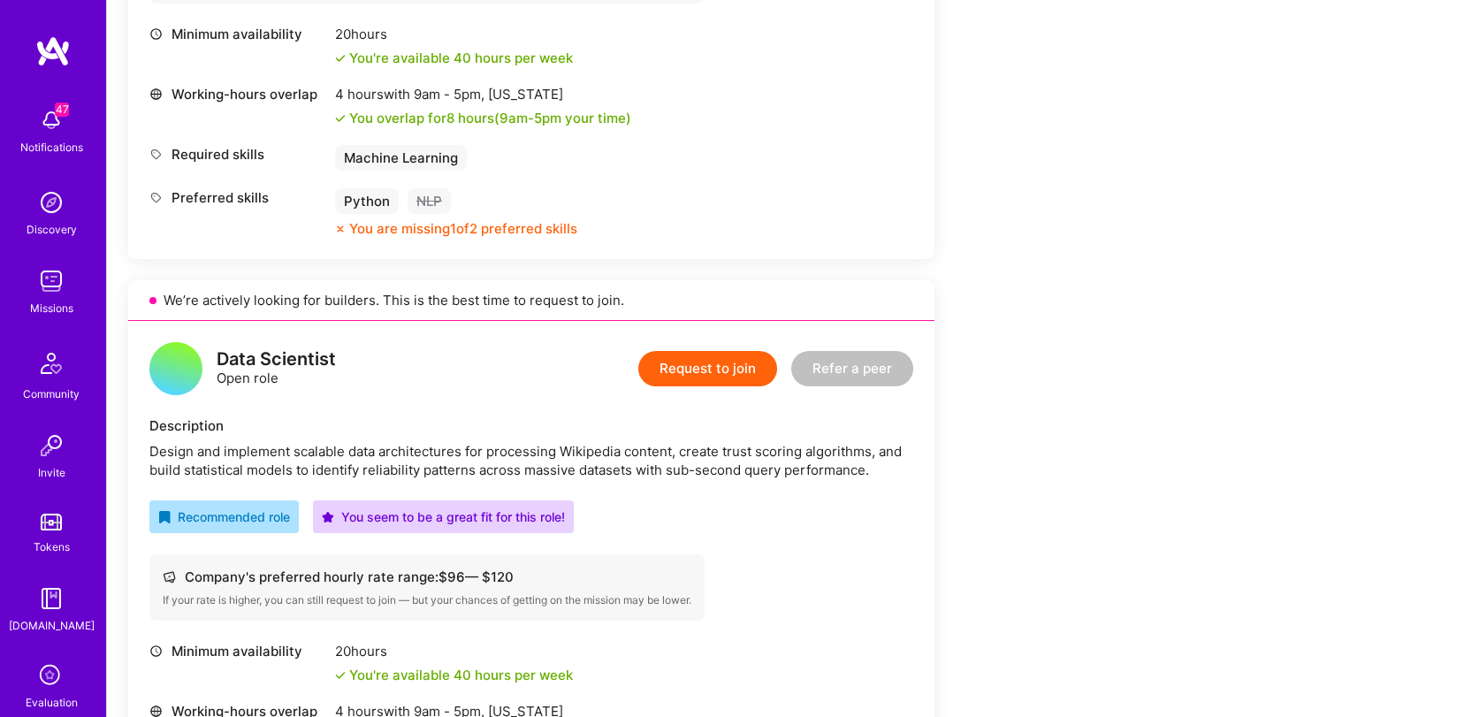
click at [512, 447] on div "Design and implement scalable data architectures for processing Wikipedia conte…" at bounding box center [531, 460] width 764 height 37
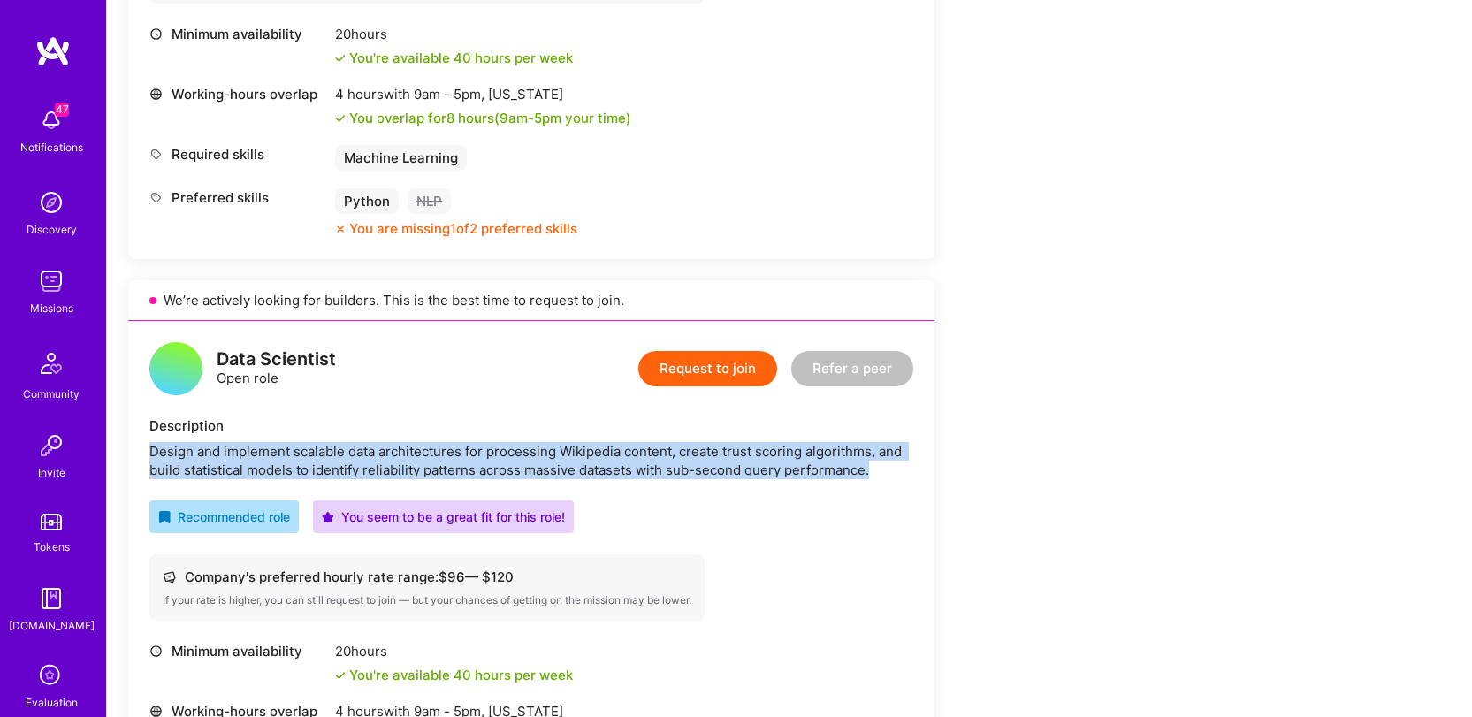
click at [512, 447] on div "Design and implement scalable data architectures for processing Wikipedia conte…" at bounding box center [531, 460] width 764 height 37
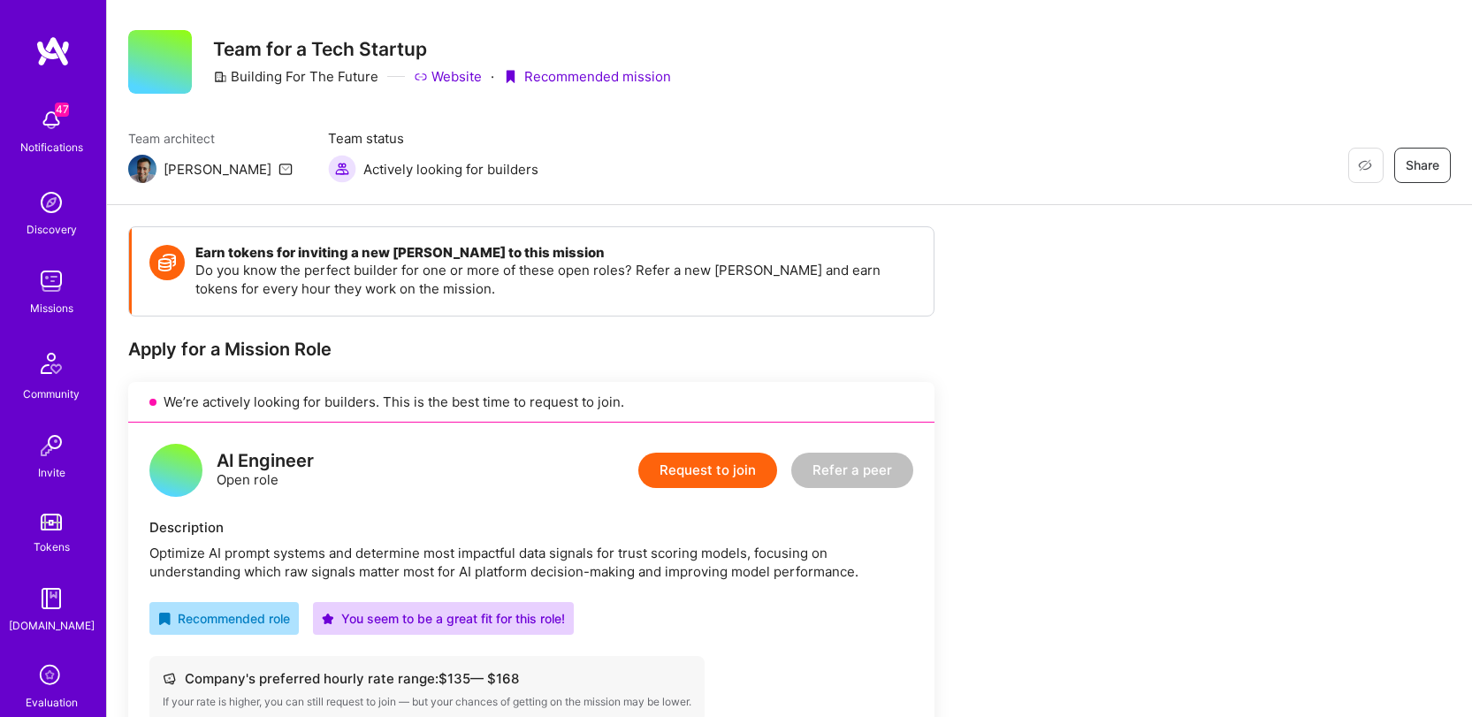
scroll to position [21, 0]
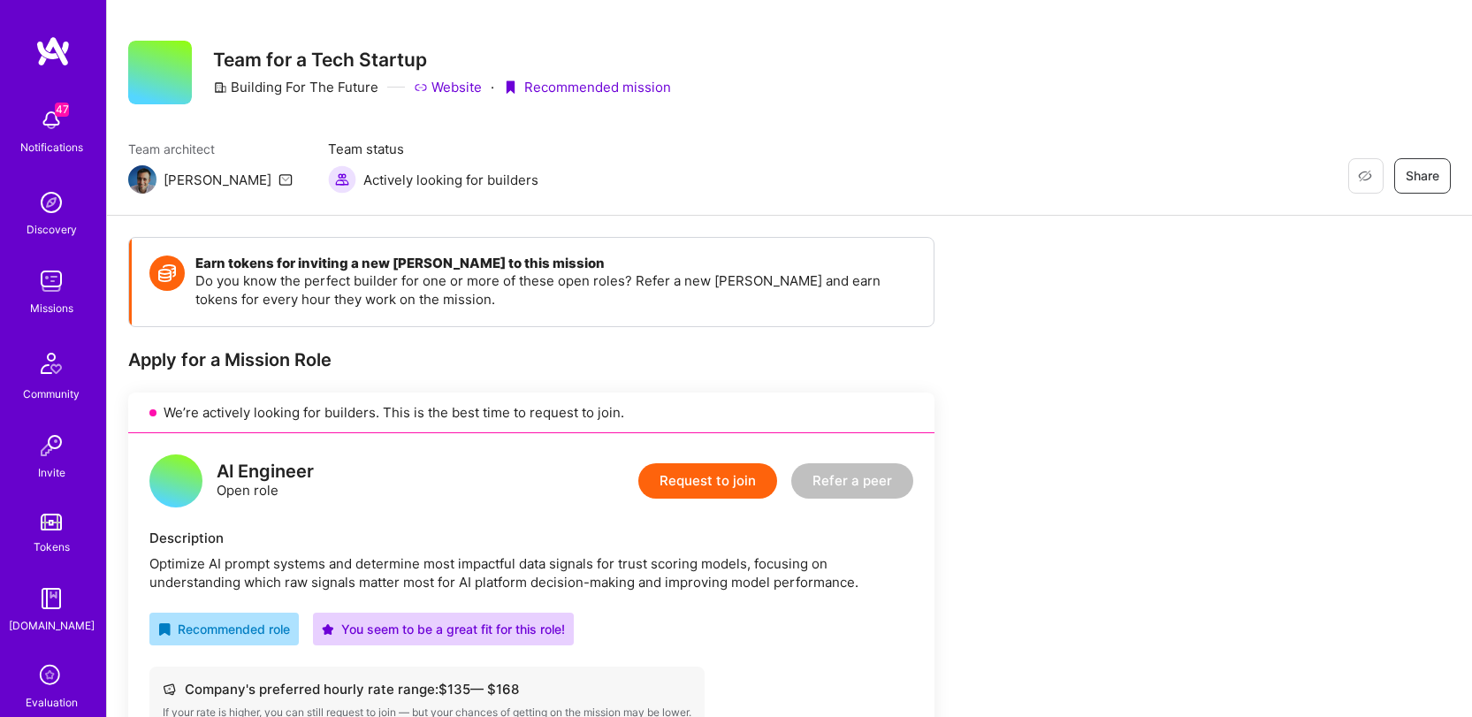
click at [509, 572] on div "Optimize AI prompt systems and determine most impactful data signals for trust …" at bounding box center [531, 572] width 764 height 37
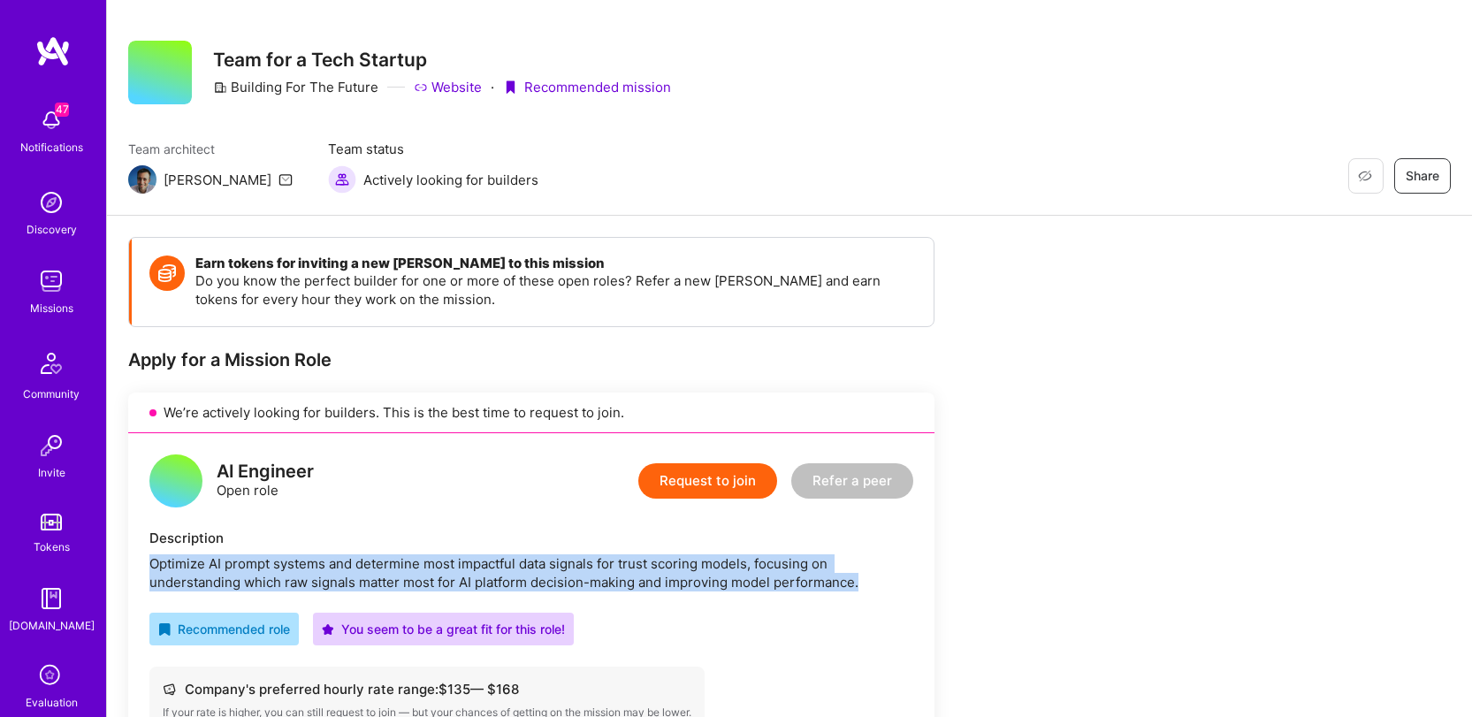
click at [509, 572] on div "Optimize AI prompt systems and determine most impactful data signals for trust …" at bounding box center [531, 572] width 764 height 37
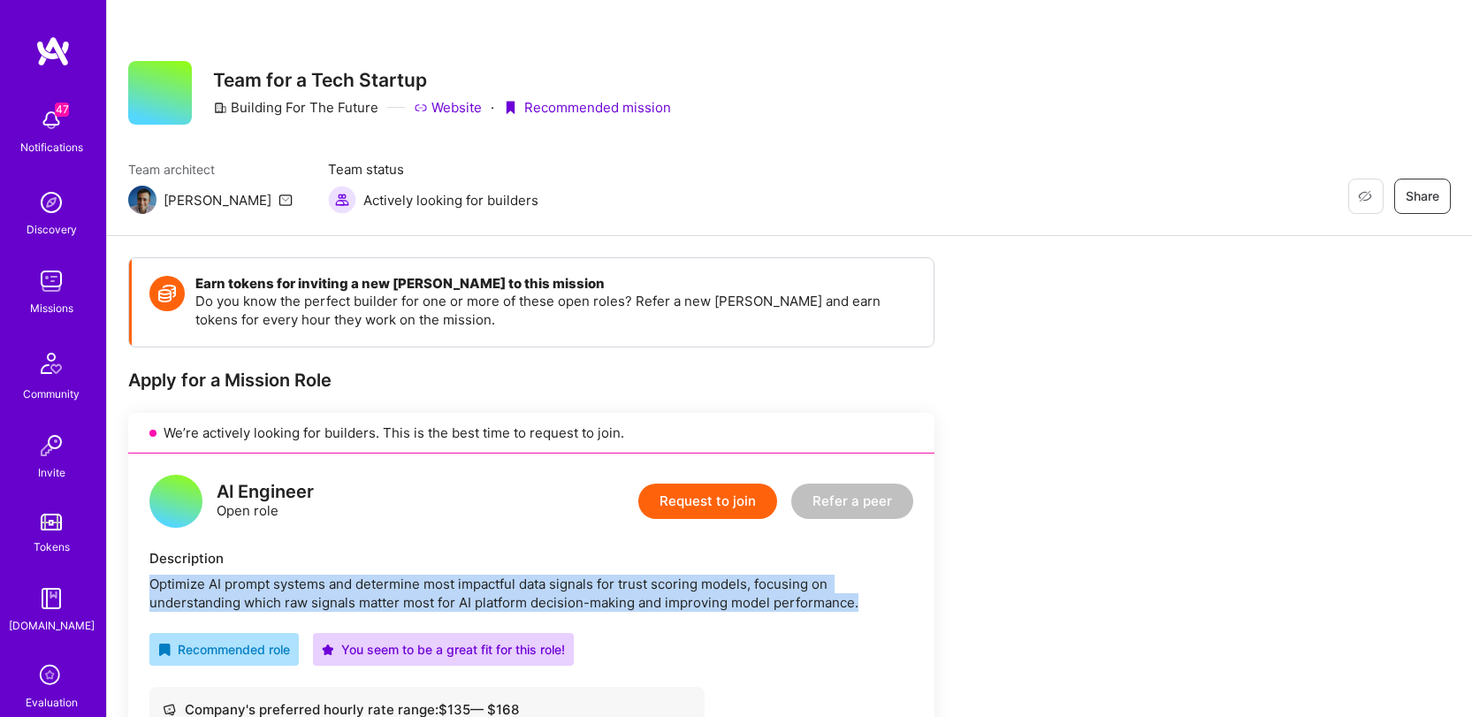
scroll to position [0, 0]
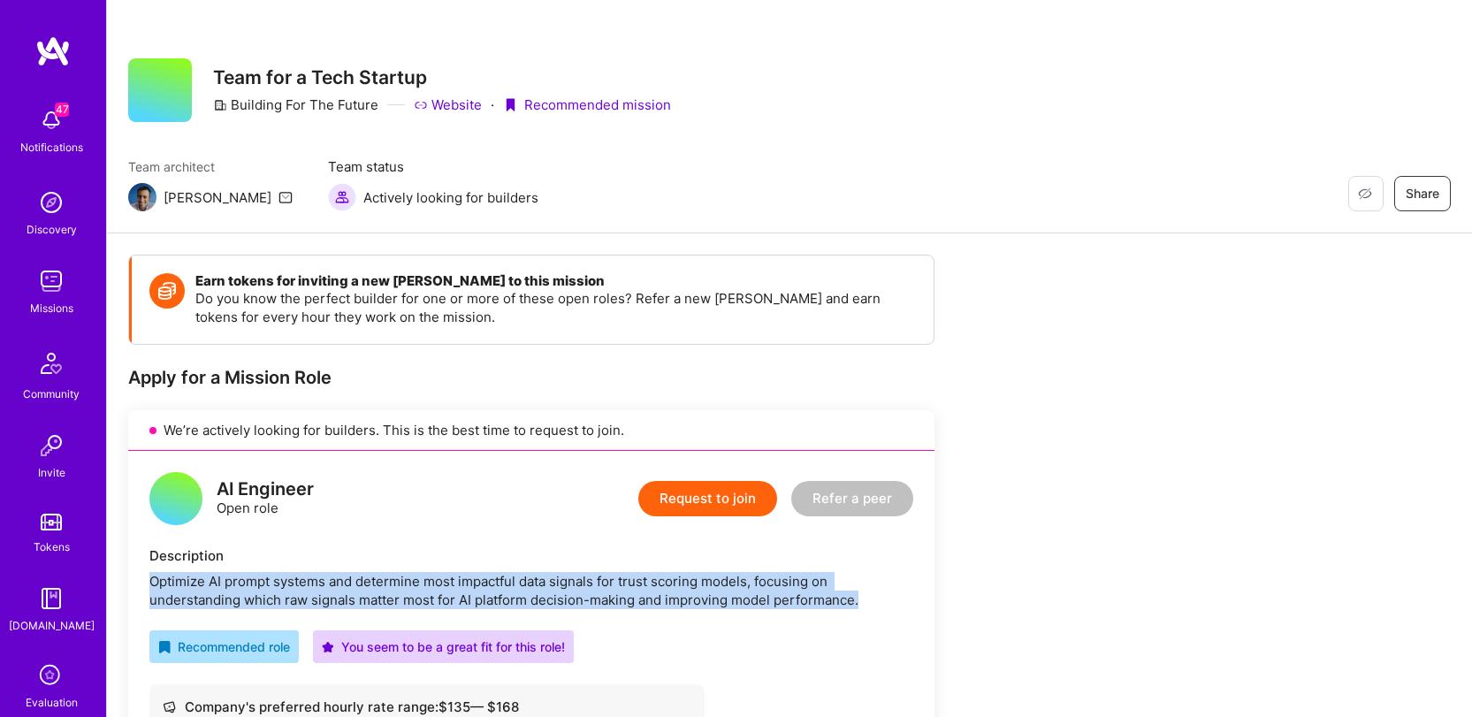
click at [531, 600] on div "Optimize AI prompt systems and determine most impactful data signals for trust …" at bounding box center [531, 590] width 764 height 37
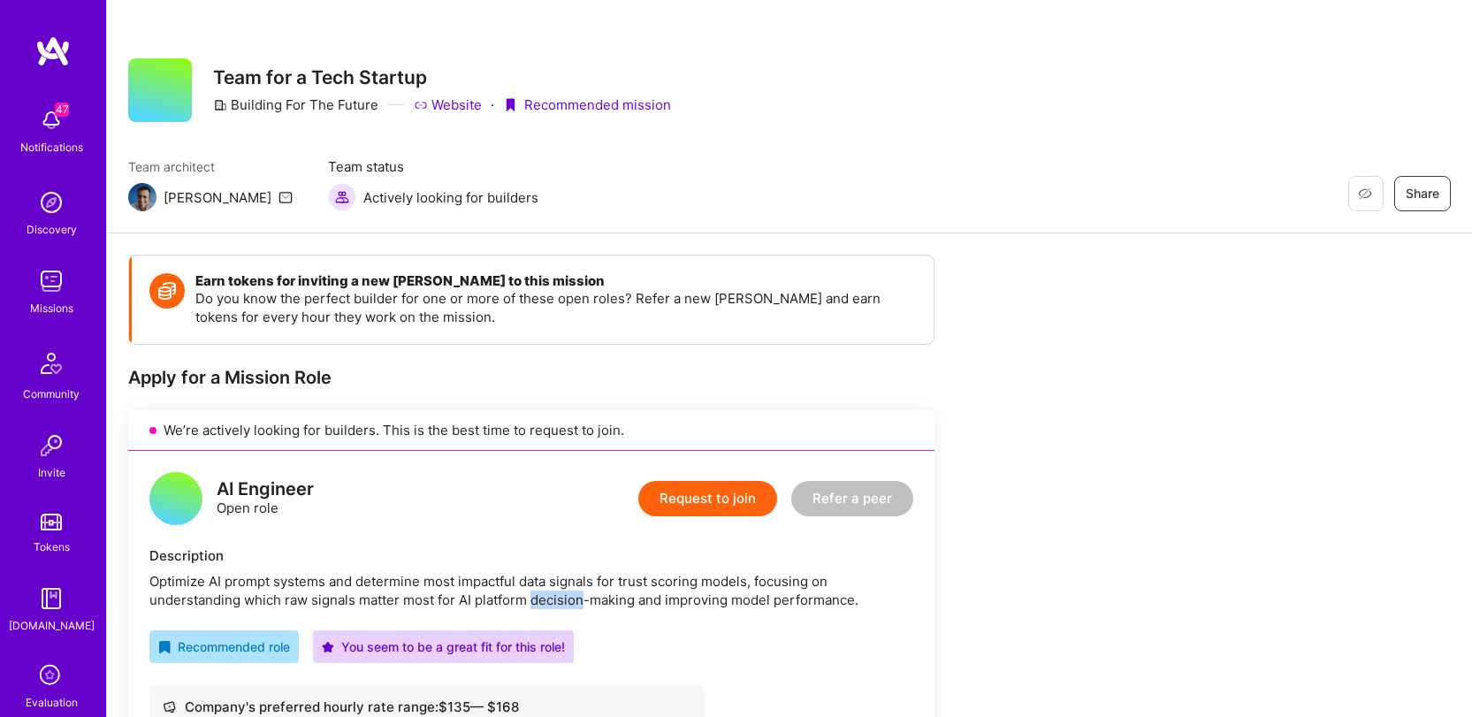
click at [531, 600] on div "Optimize AI prompt systems and determine most impactful data signals for trust …" at bounding box center [531, 590] width 764 height 37
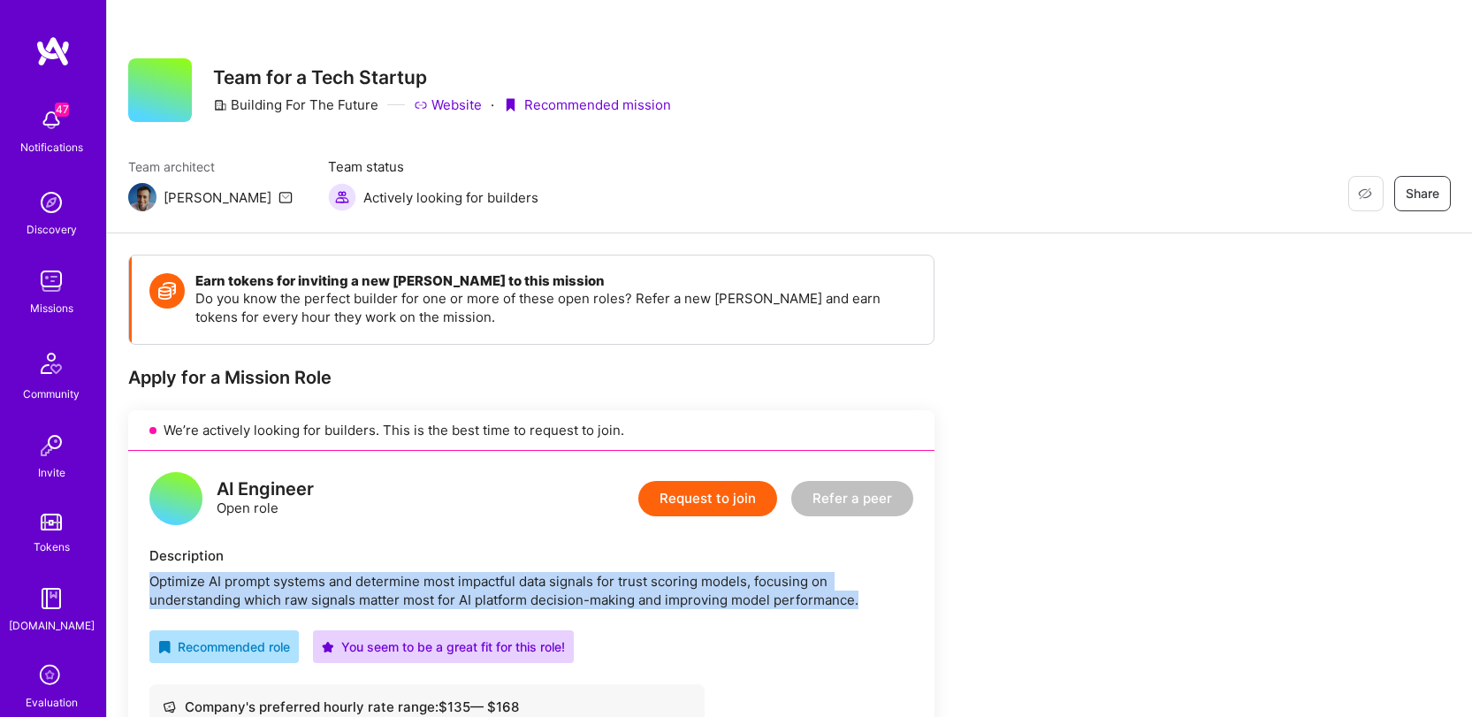
click at [531, 600] on div "Optimize AI prompt systems and determine most impactful data signals for trust …" at bounding box center [531, 590] width 764 height 37
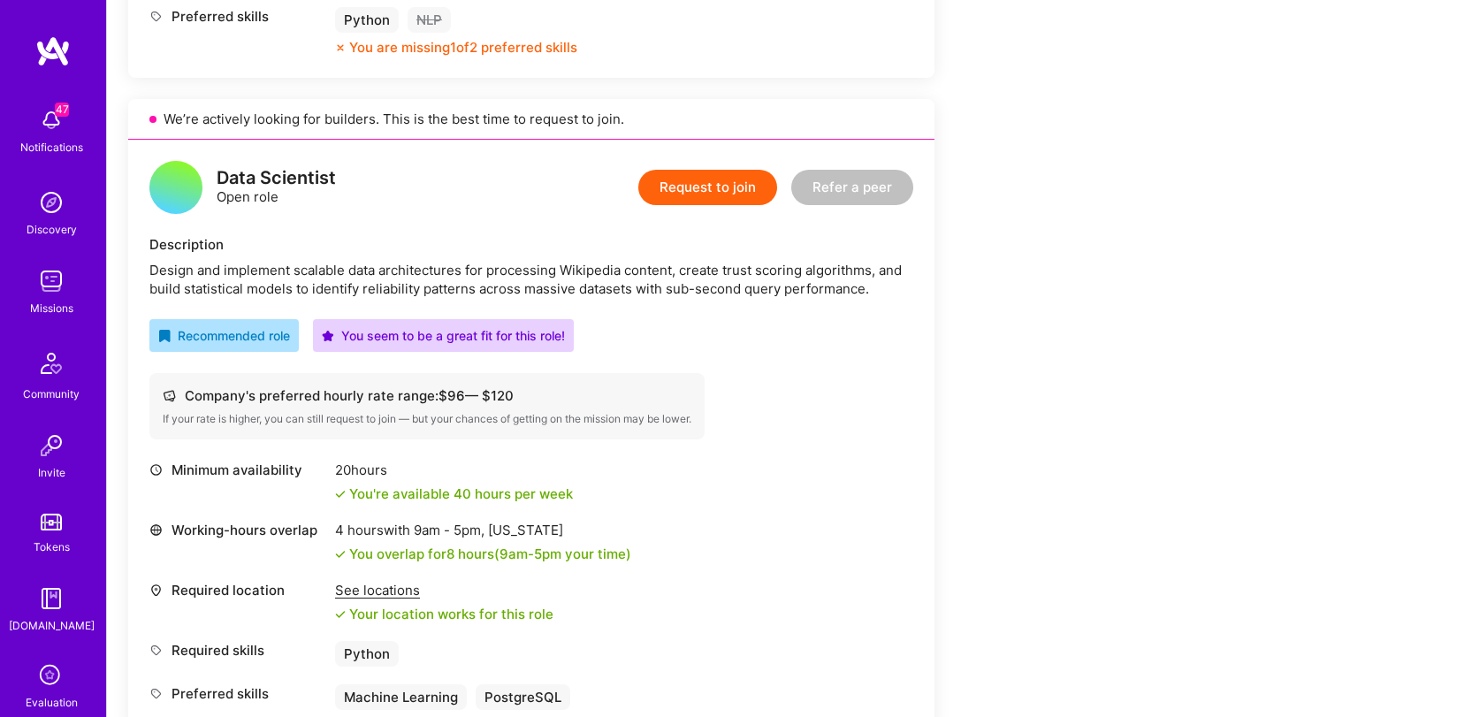
scroll to position [931, 0]
click at [440, 268] on div "Design and implement scalable data architectures for processing Wikipedia conte…" at bounding box center [531, 280] width 764 height 37
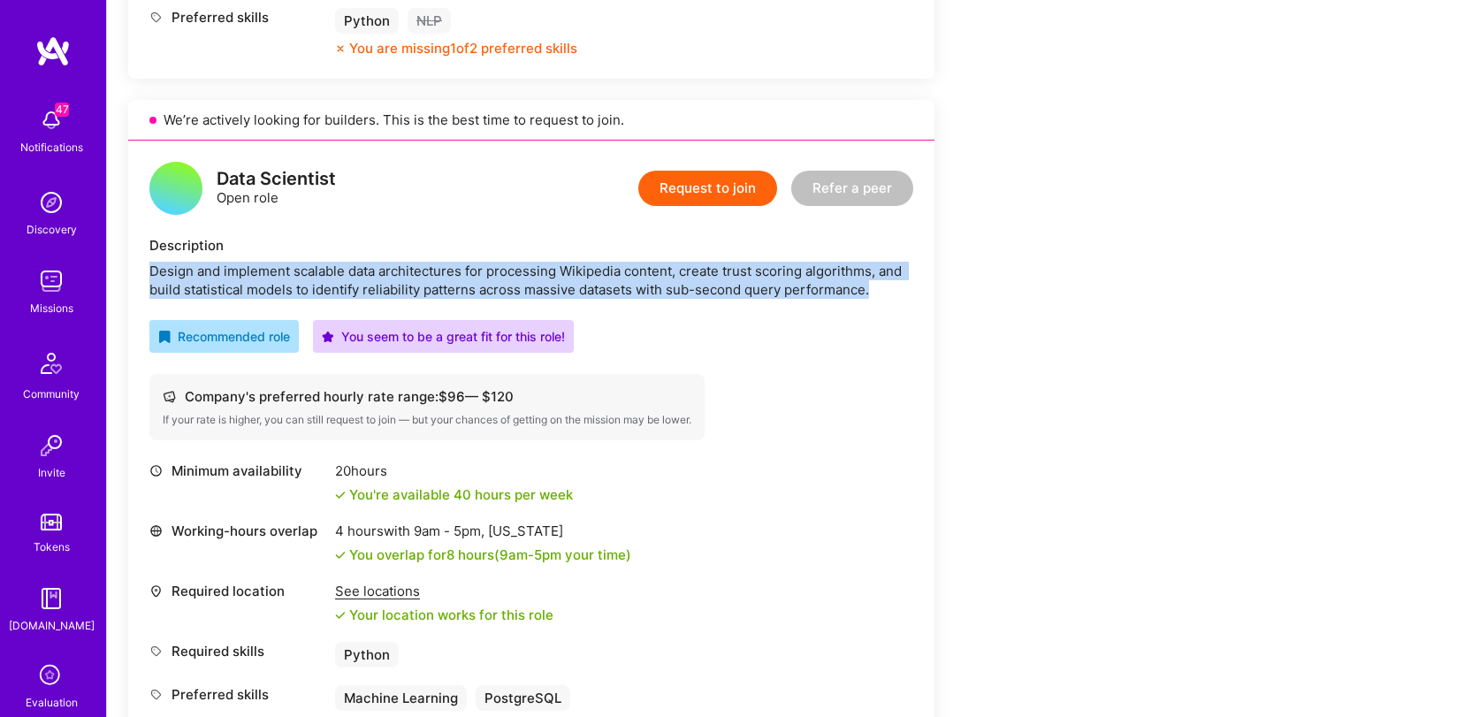
click at [440, 268] on div "Design and implement scalable data architectures for processing Wikipedia conte…" at bounding box center [531, 280] width 764 height 37
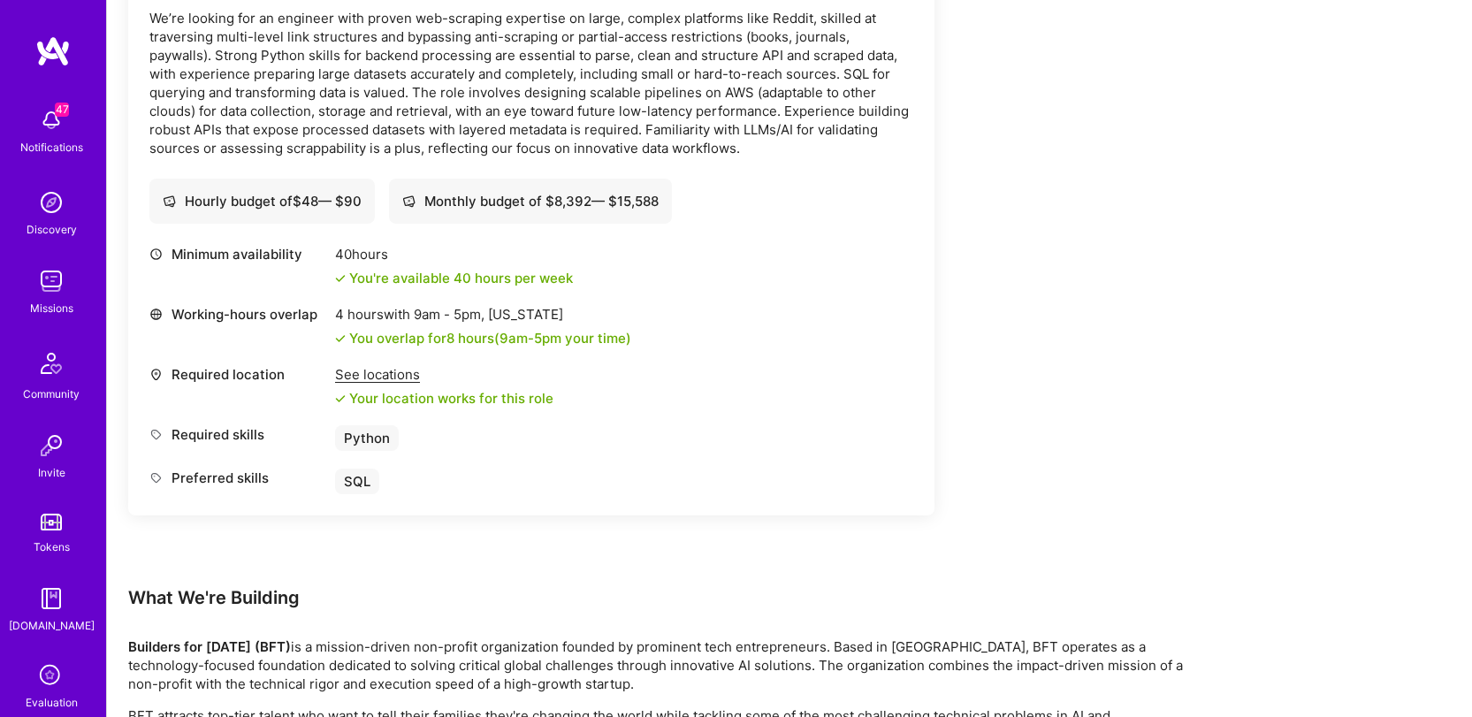
scroll to position [2473, 0]
